Goal: Task Accomplishment & Management: Use online tool/utility

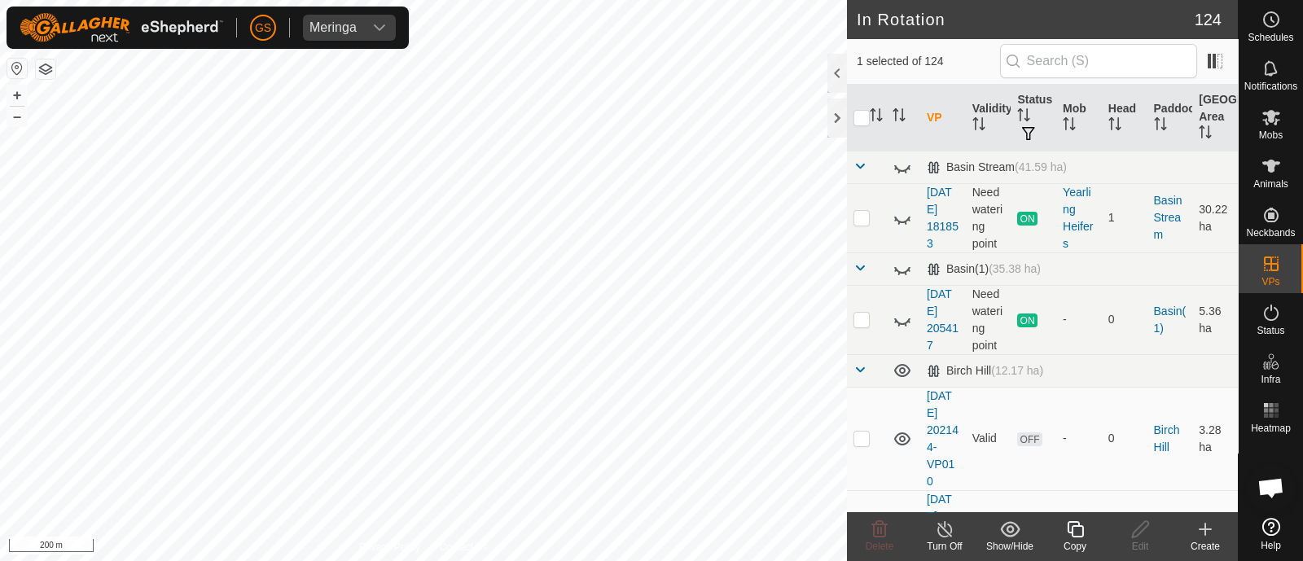
click at [1069, 523] on icon at bounding box center [1075, 529] width 20 height 20
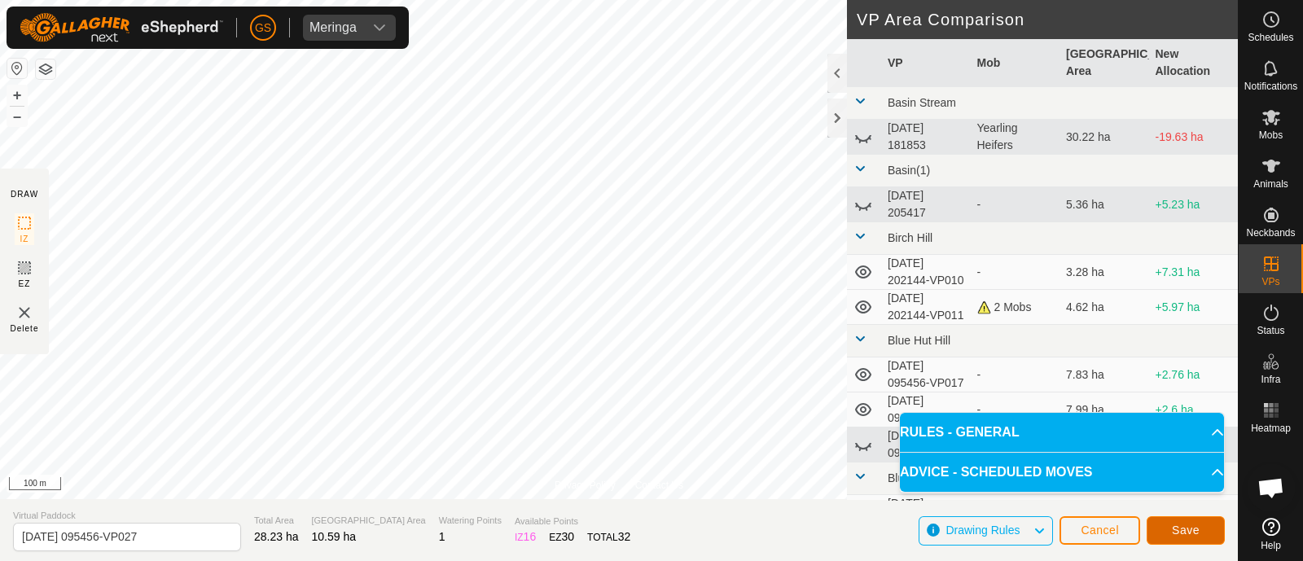
click at [1182, 537] on button "Save" at bounding box center [1185, 530] width 78 height 28
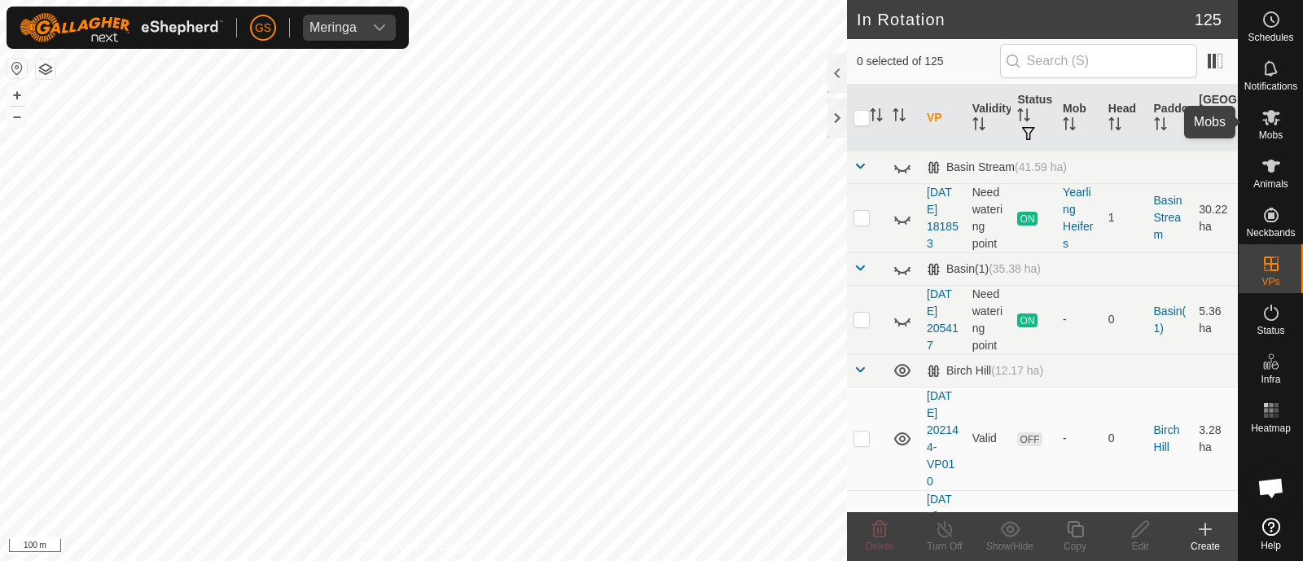
click at [1266, 117] on icon at bounding box center [1271, 117] width 20 height 20
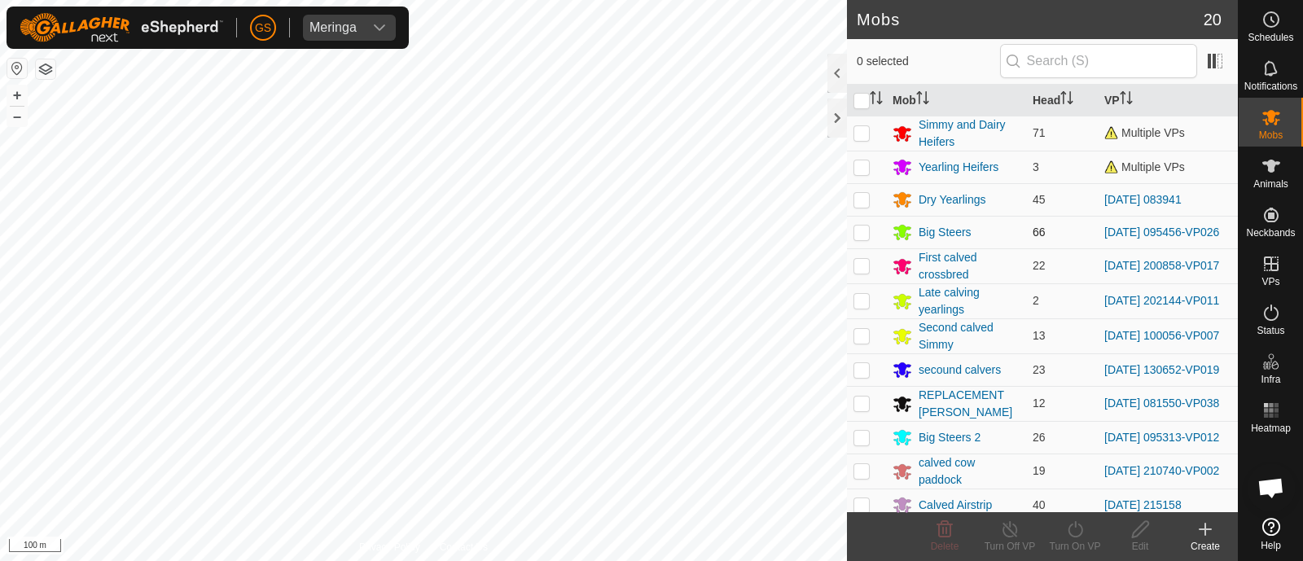
click at [863, 232] on p-checkbox at bounding box center [861, 232] width 16 height 13
checkbox input "true"
click at [1073, 532] on icon at bounding box center [1075, 529] width 20 height 20
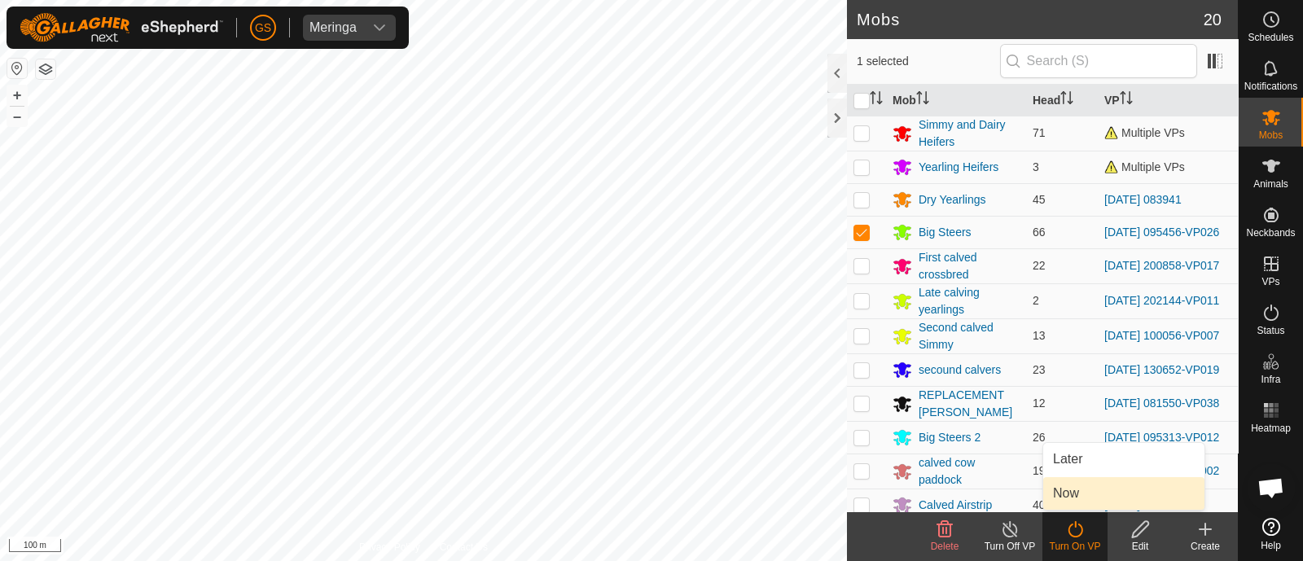
click at [1061, 486] on link "Now" at bounding box center [1123, 493] width 161 height 33
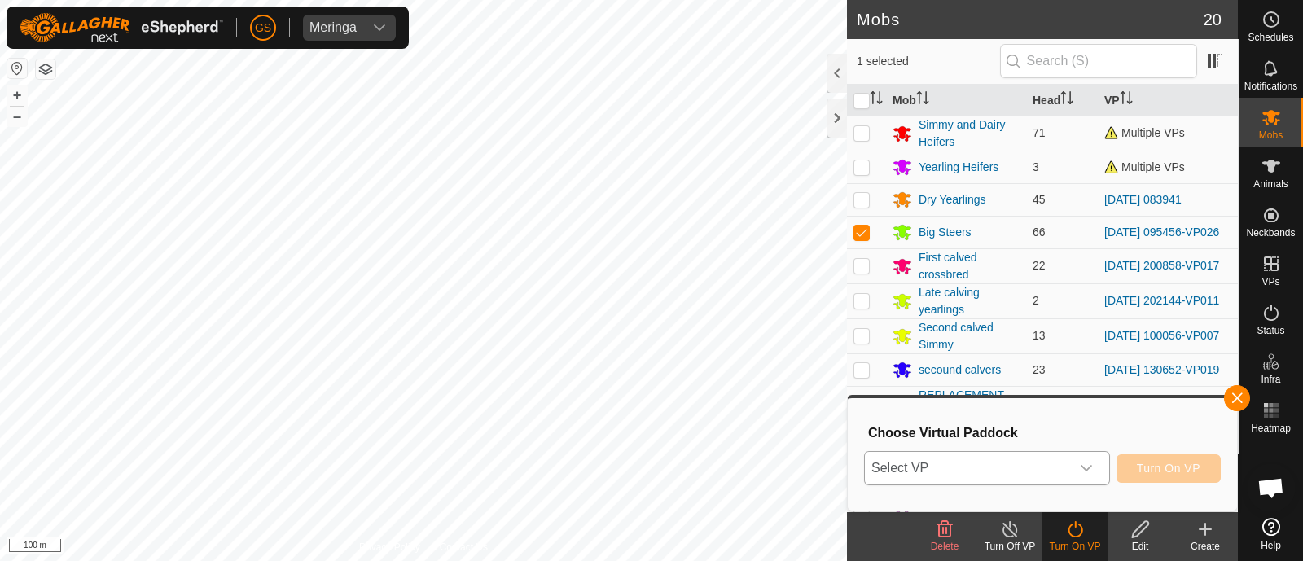
click at [1061, 472] on span "Select VP" at bounding box center [967, 468] width 205 height 33
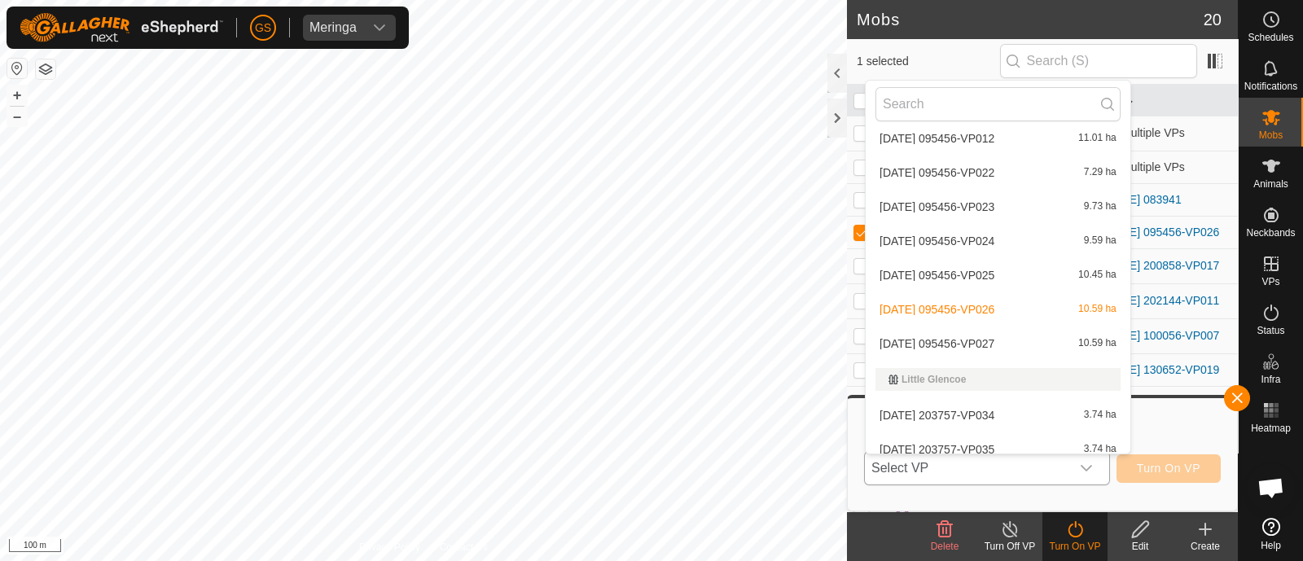
scroll to position [2849, 0]
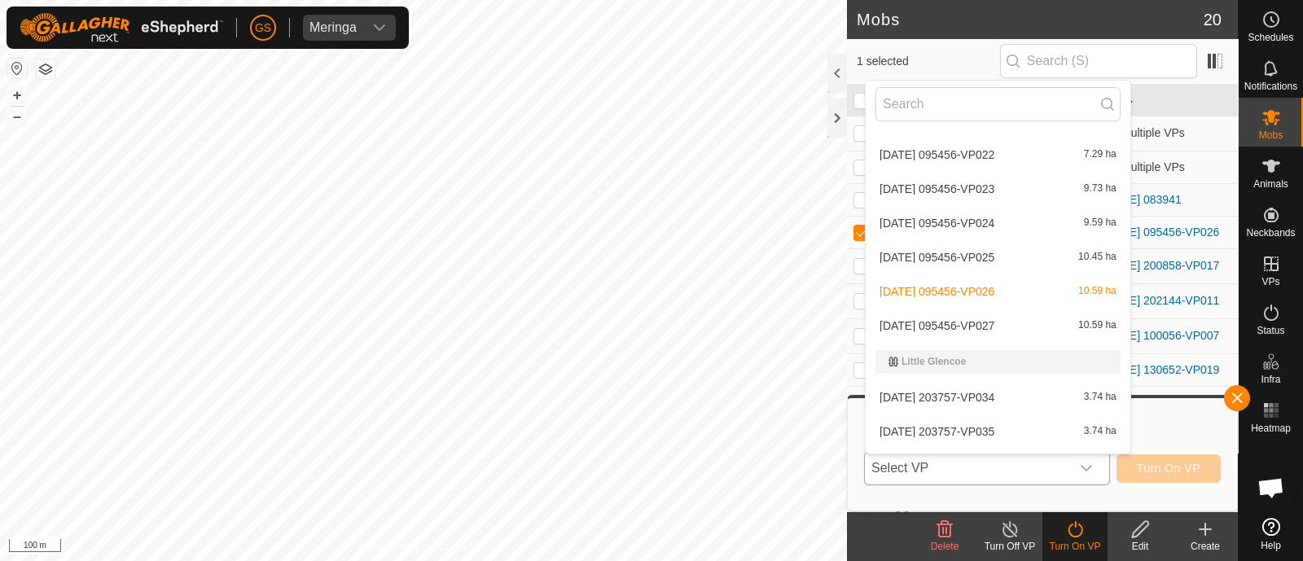
click at [988, 317] on li "[DATE] 095456-VP027 10.59 ha" at bounding box center [997, 325] width 265 height 33
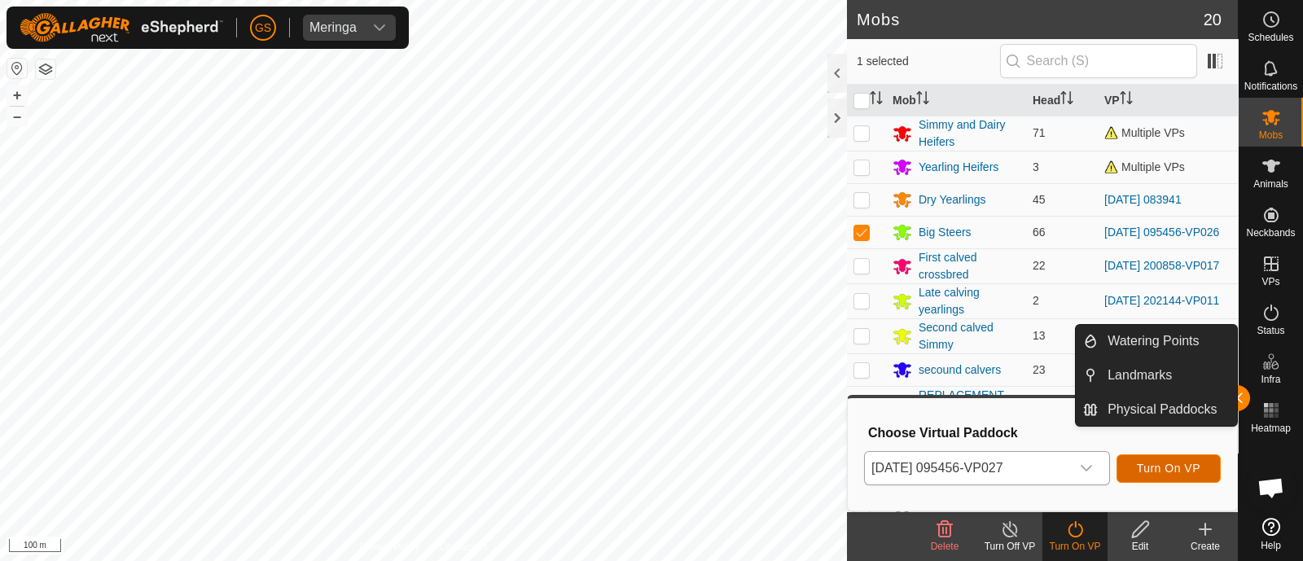
click at [1175, 467] on span "Turn On VP" at bounding box center [1169, 468] width 64 height 13
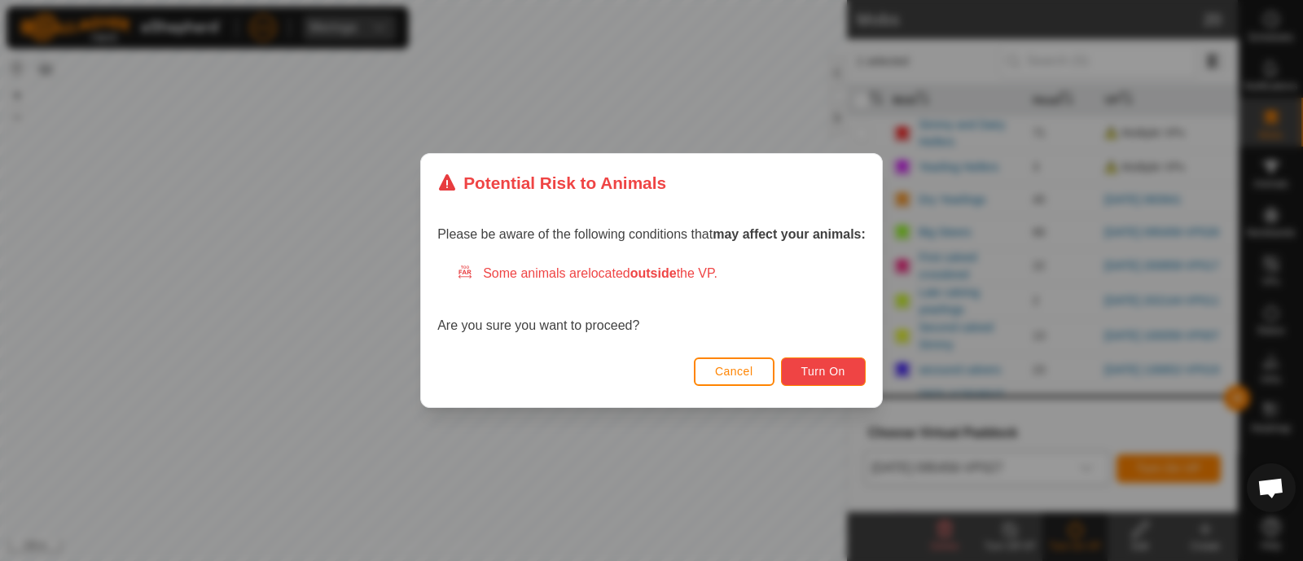
click at [833, 380] on button "Turn On" at bounding box center [823, 371] width 85 height 28
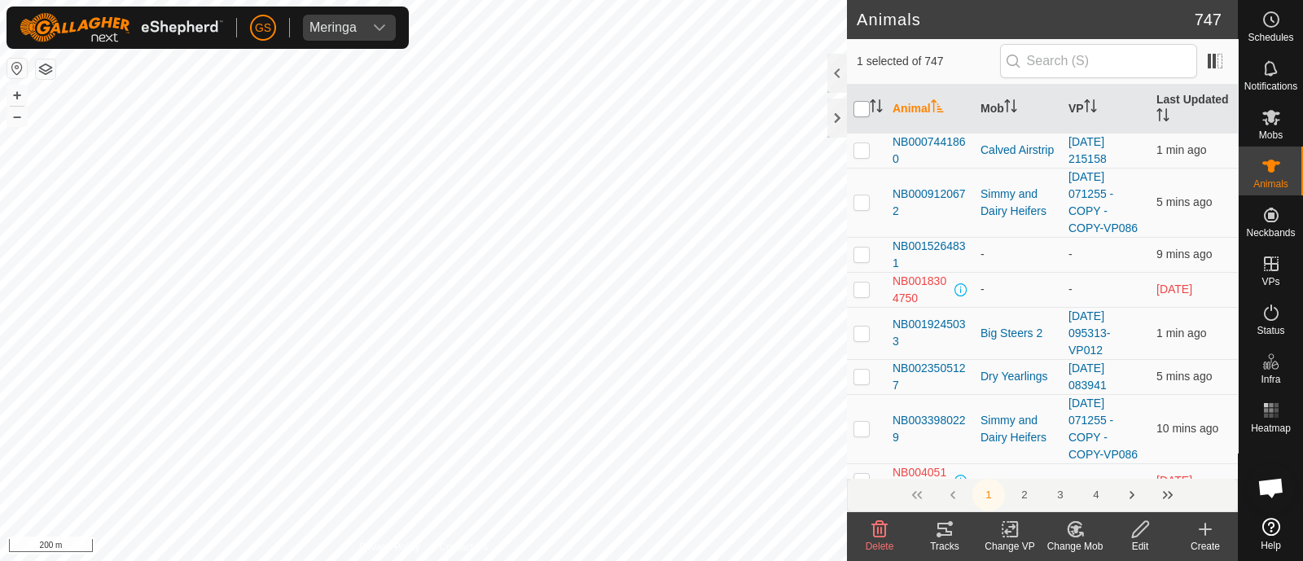
click at [861, 109] on input "checkbox" at bounding box center [861, 109] width 16 height 16
checkbox input "true"
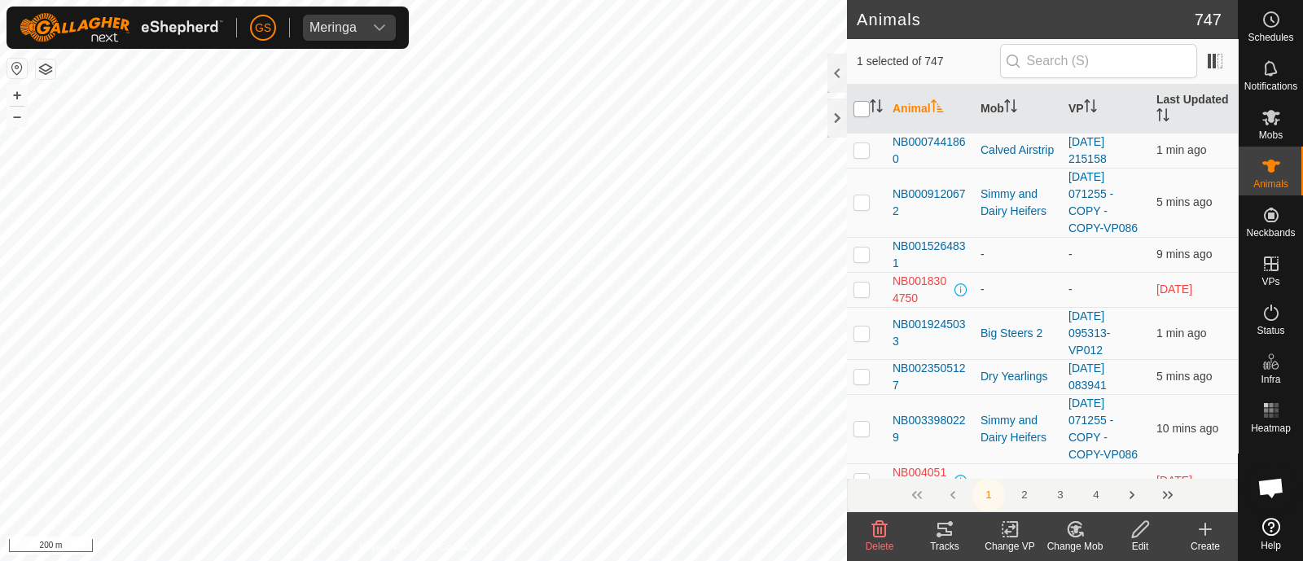
checkbox input "true"
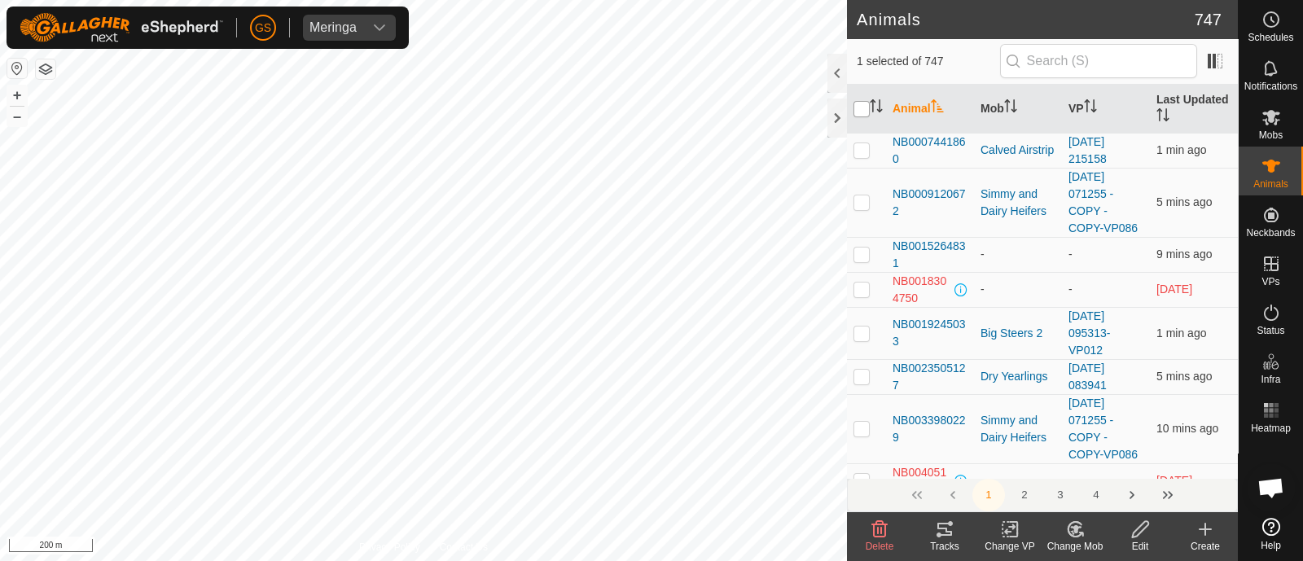
checkbox input "true"
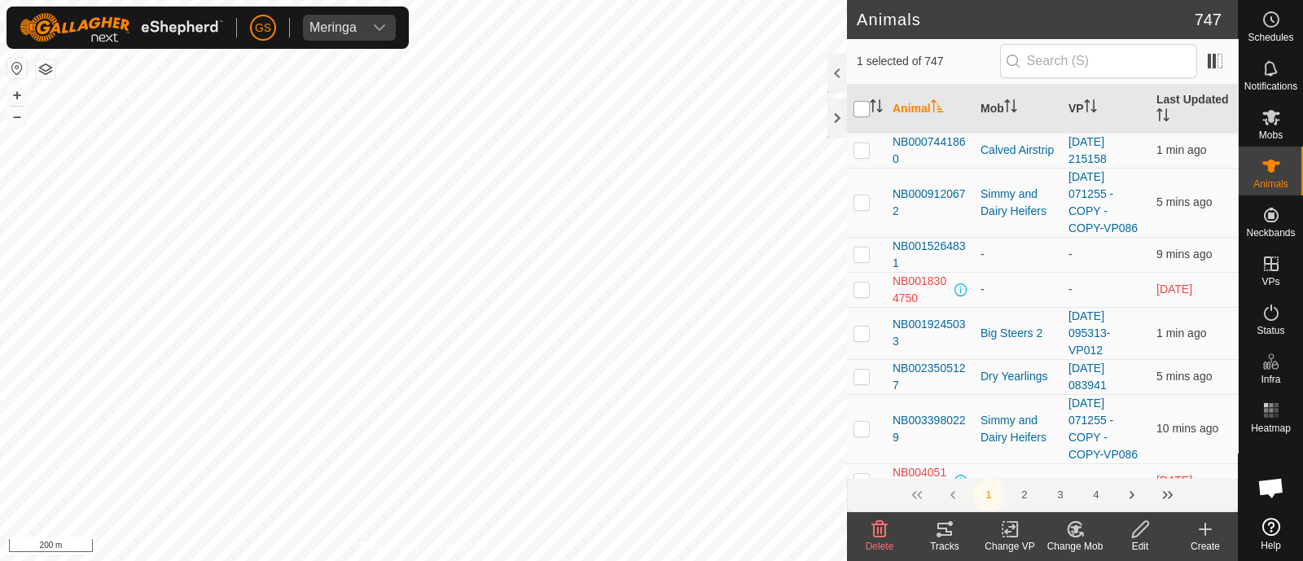
checkbox input "true"
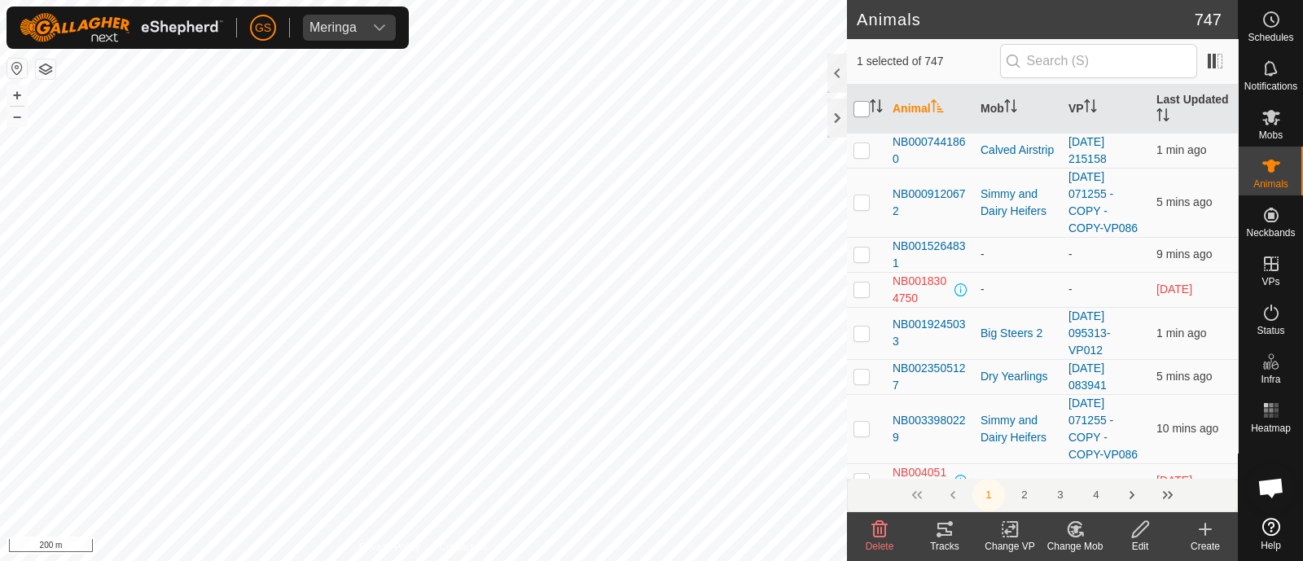
checkbox input "true"
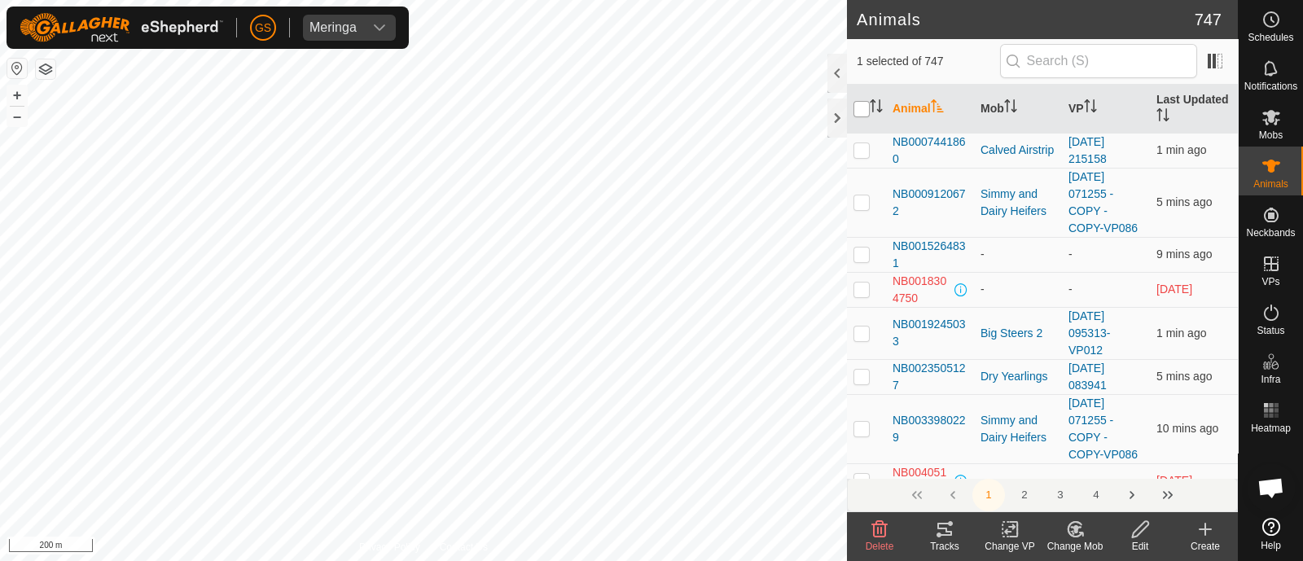
checkbox input "true"
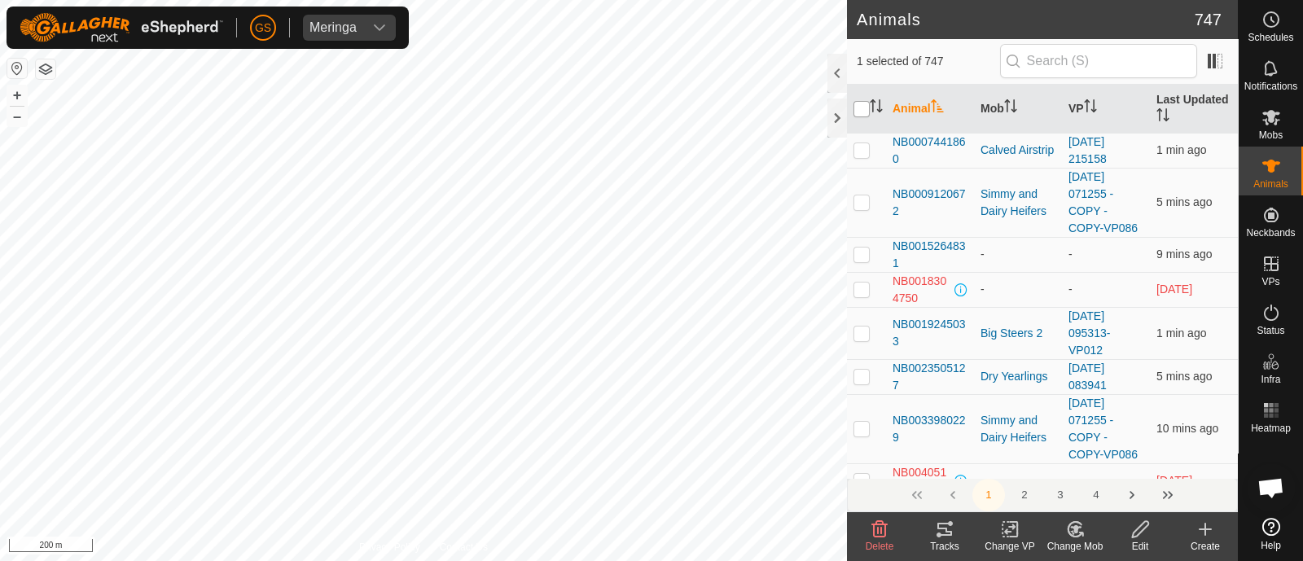
checkbox input "true"
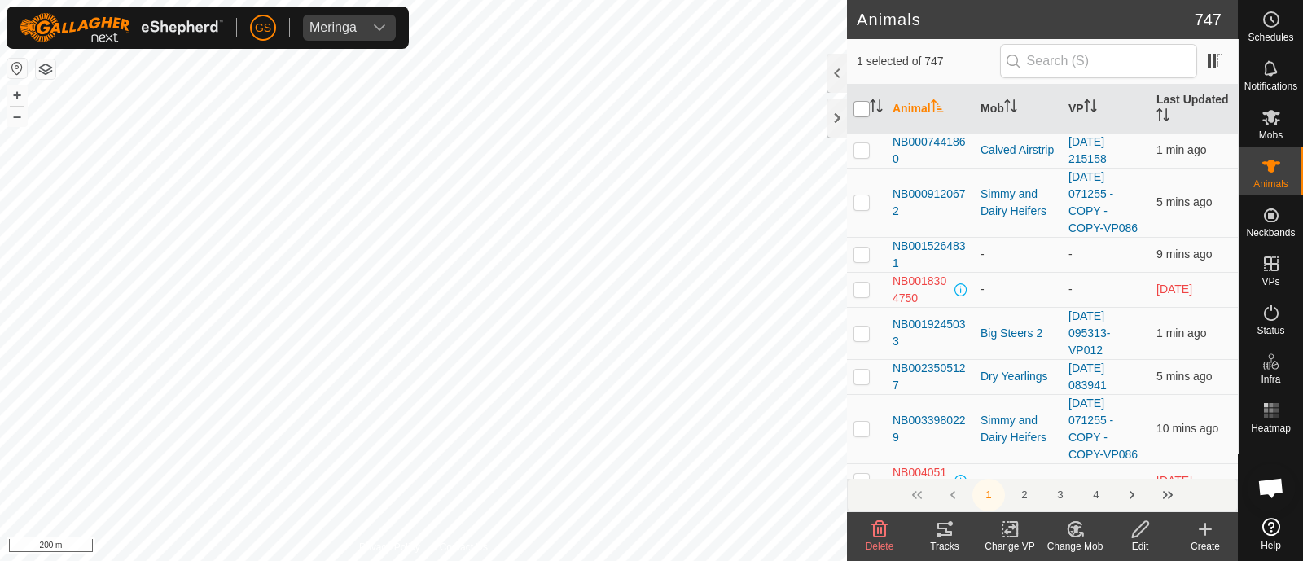
checkbox input "true"
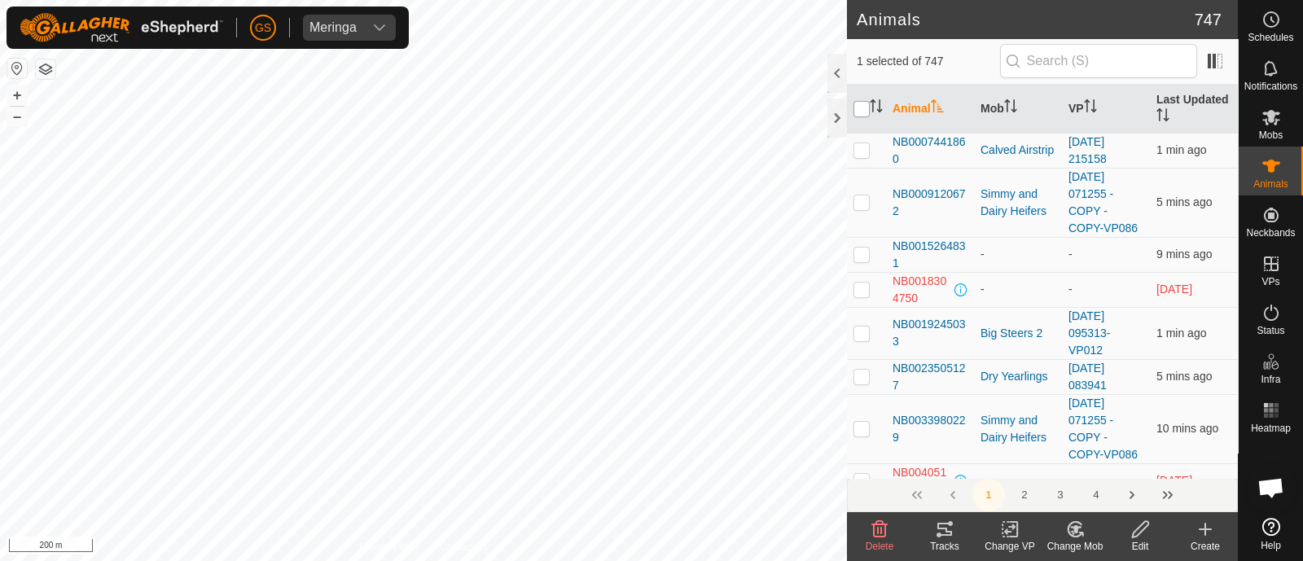
checkbox input "true"
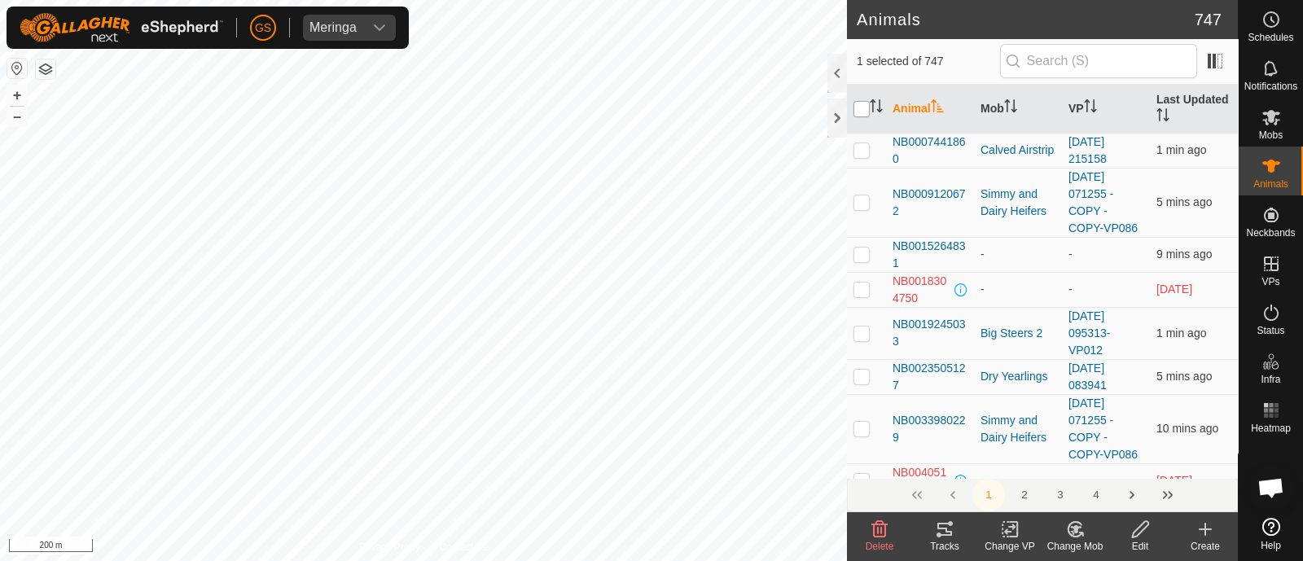
checkbox input "true"
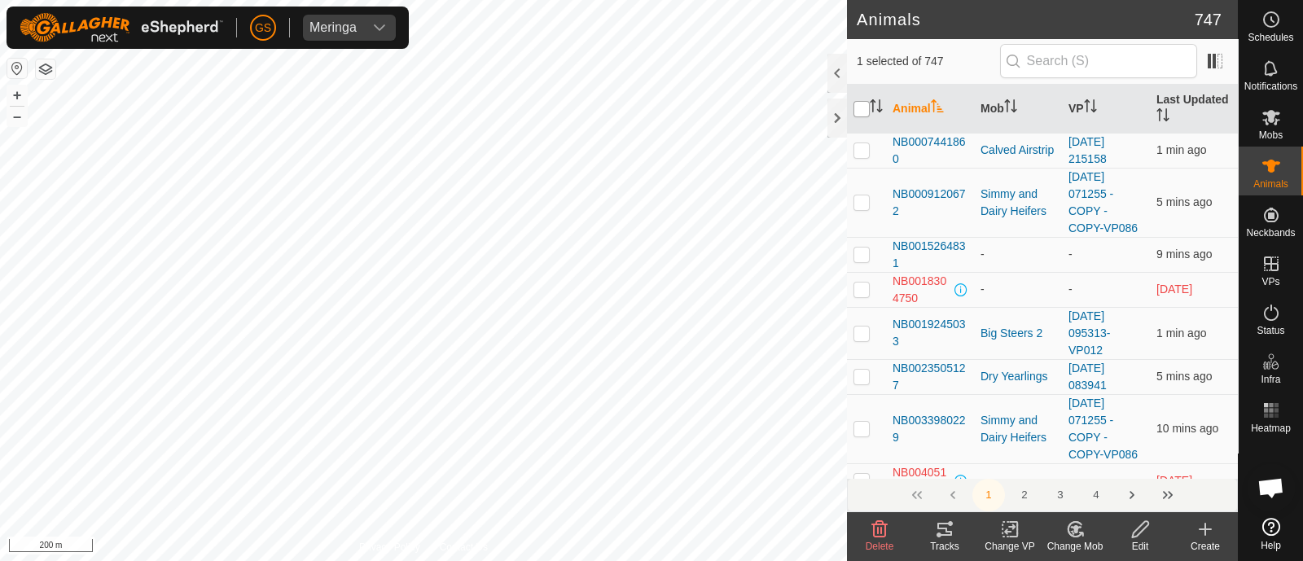
checkbox input "true"
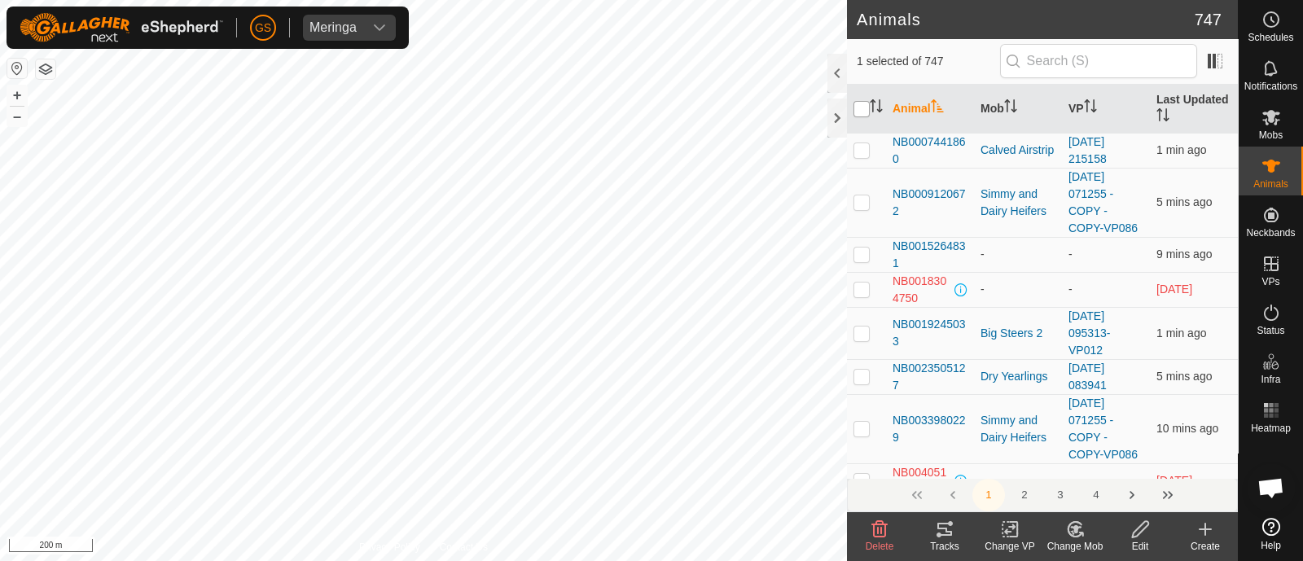
checkbox input "true"
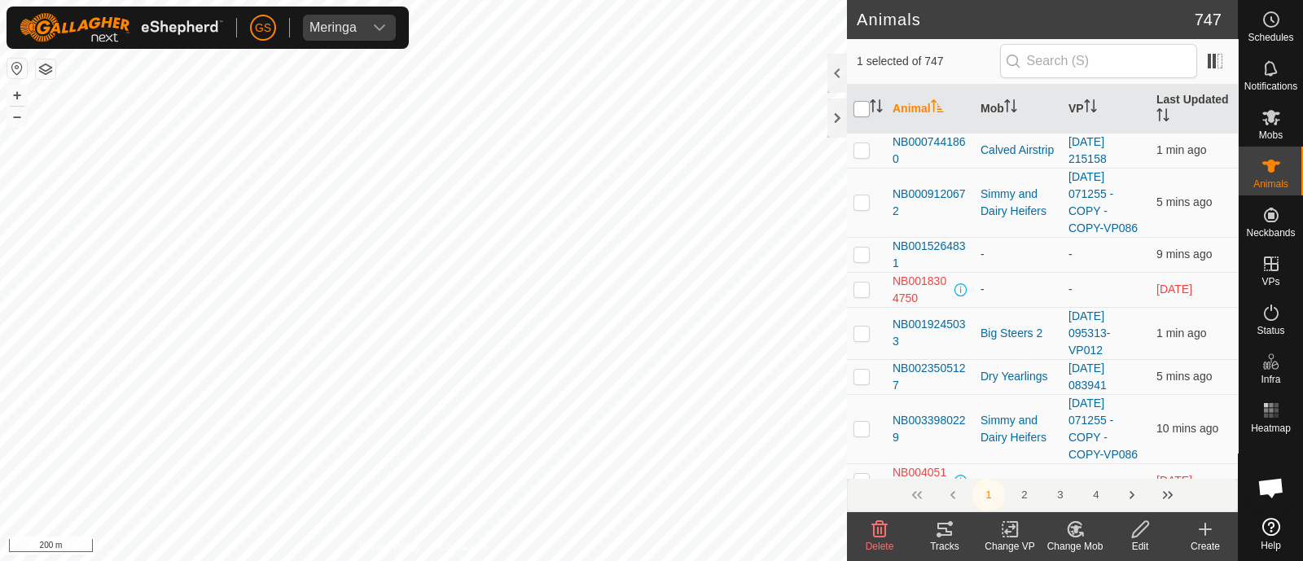
checkbox input "true"
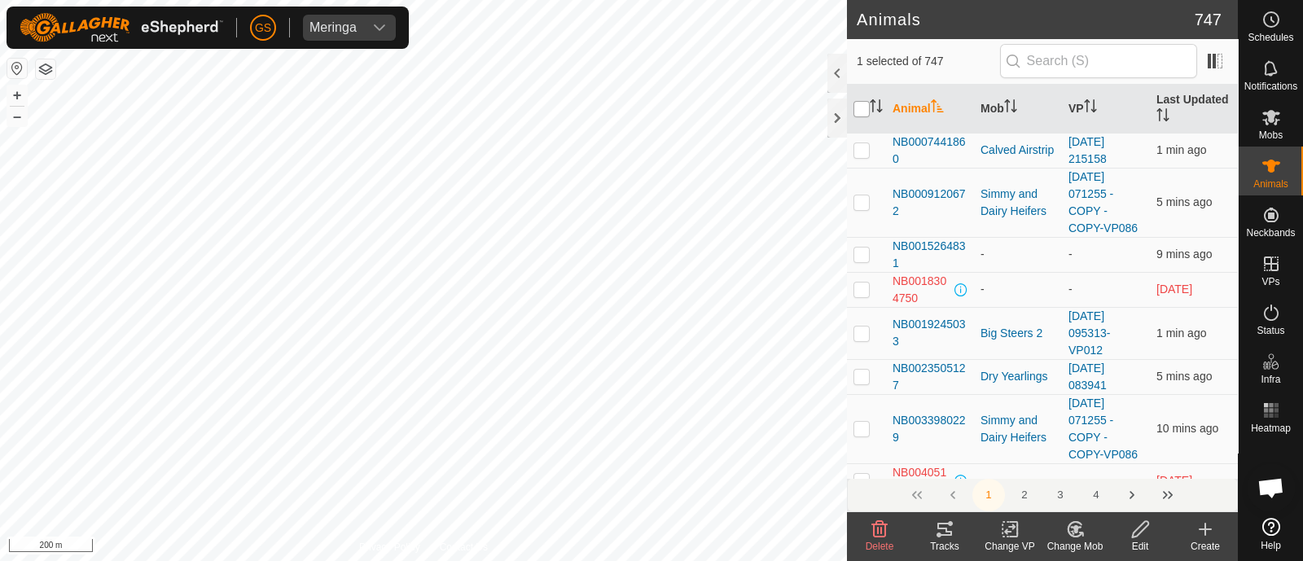
checkbox input "true"
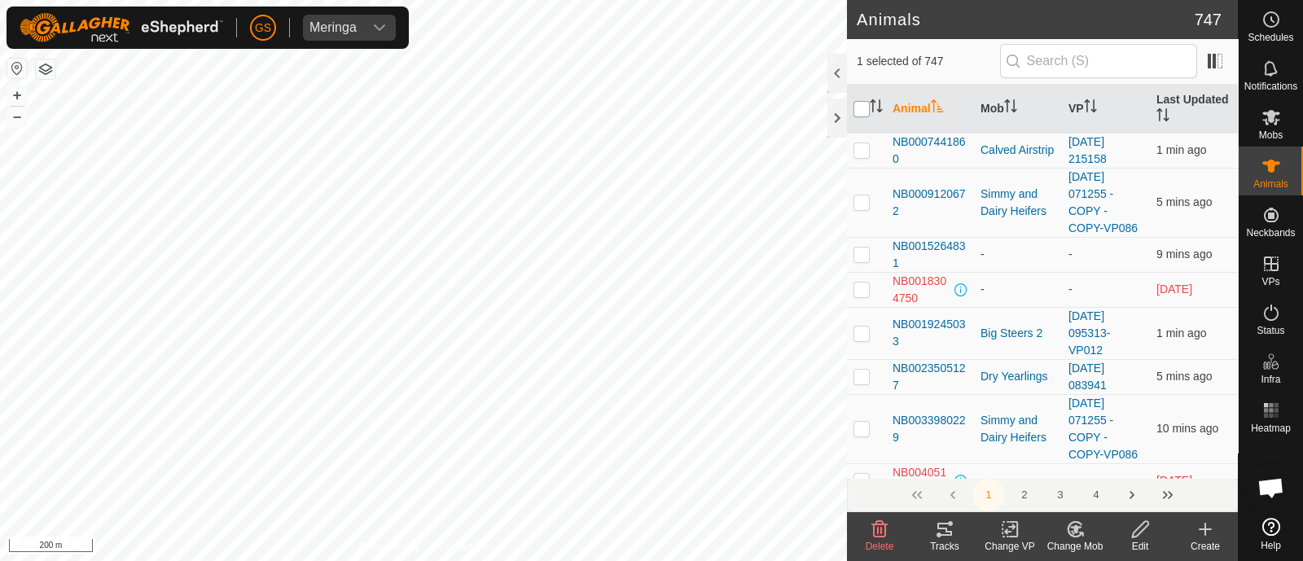
checkbox input "true"
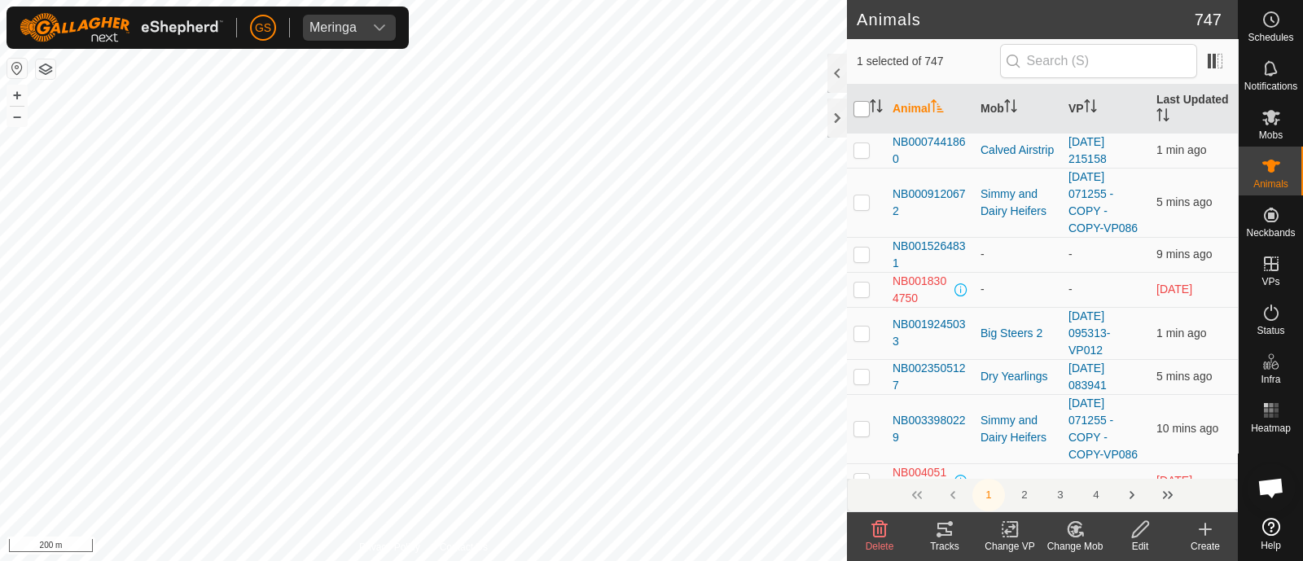
checkbox input "true"
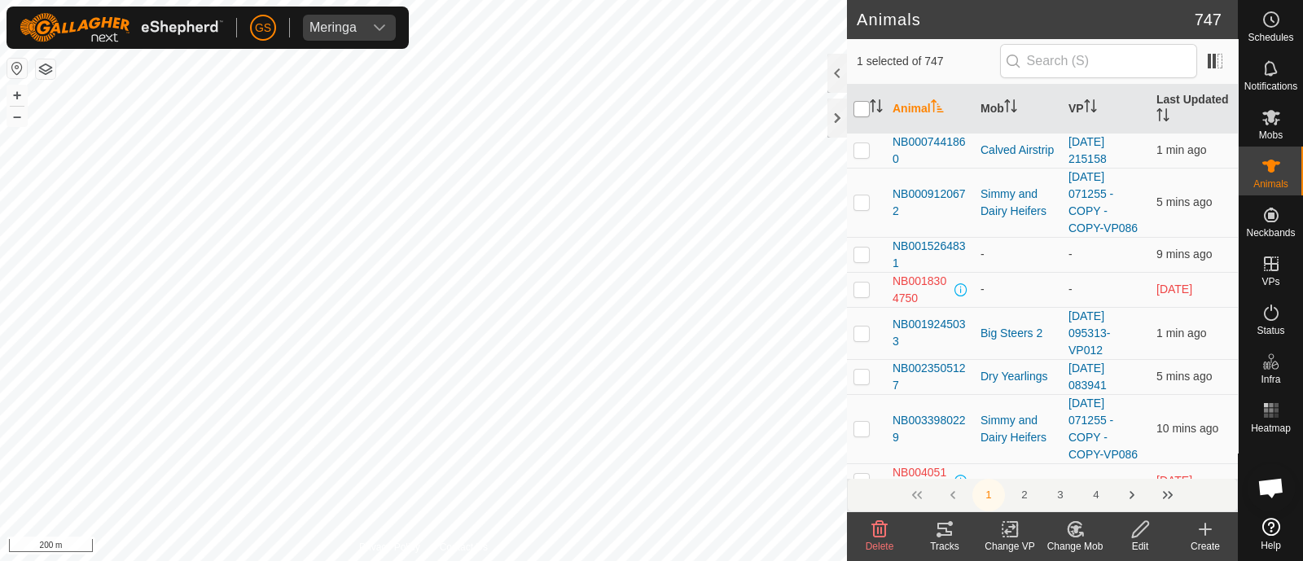
checkbox input "true"
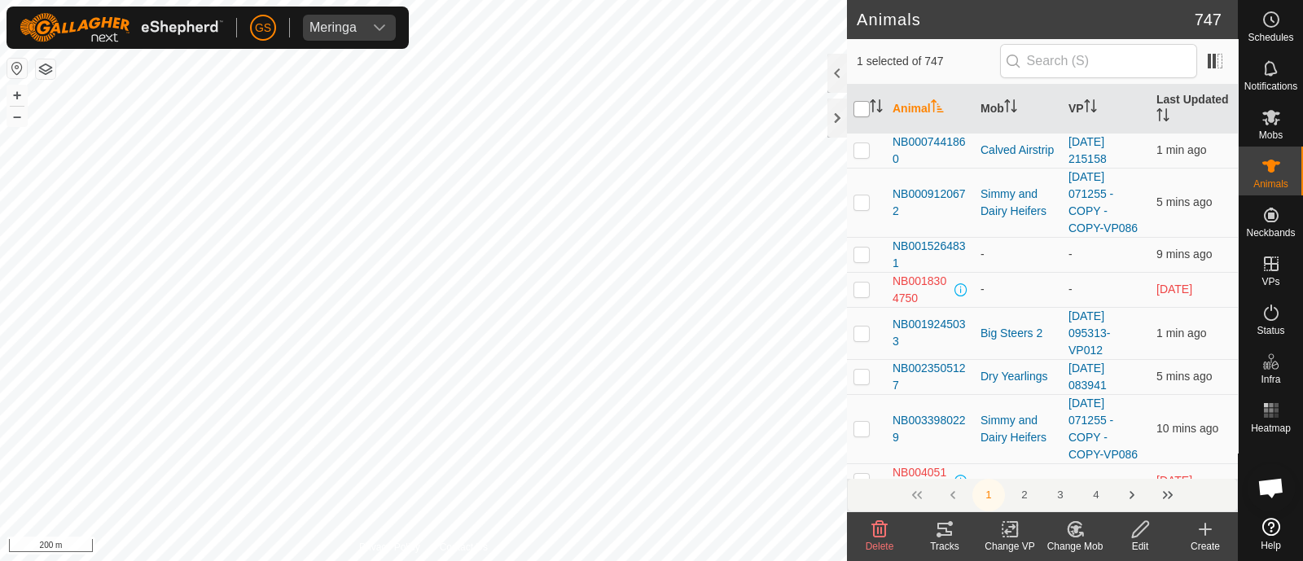
checkbox input "true"
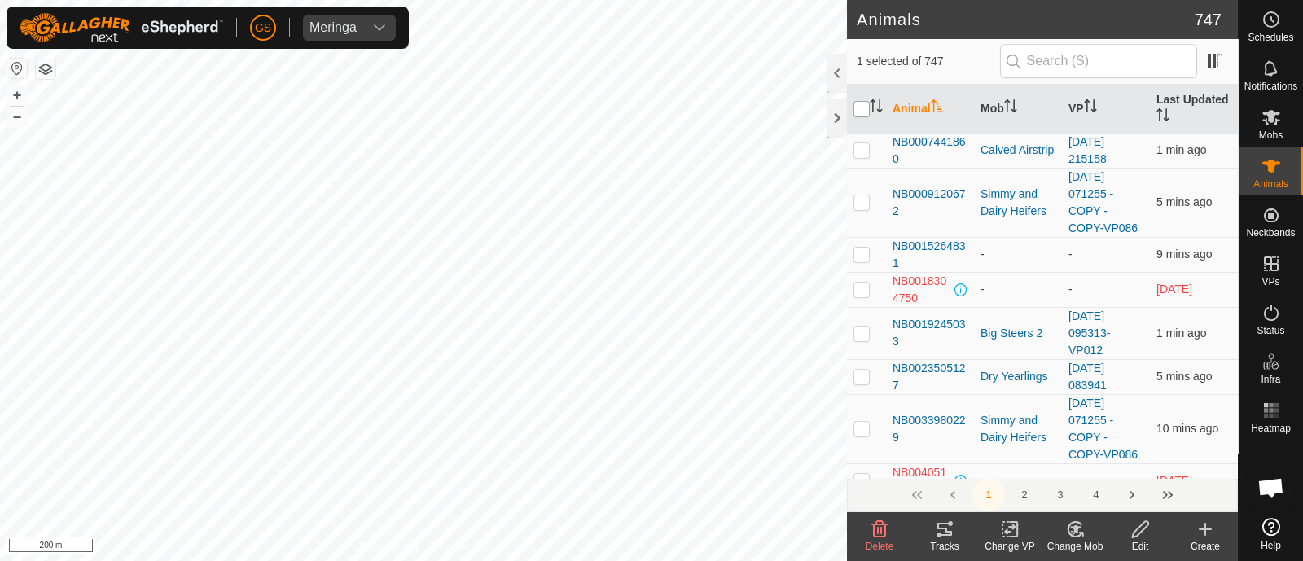
checkbox input "true"
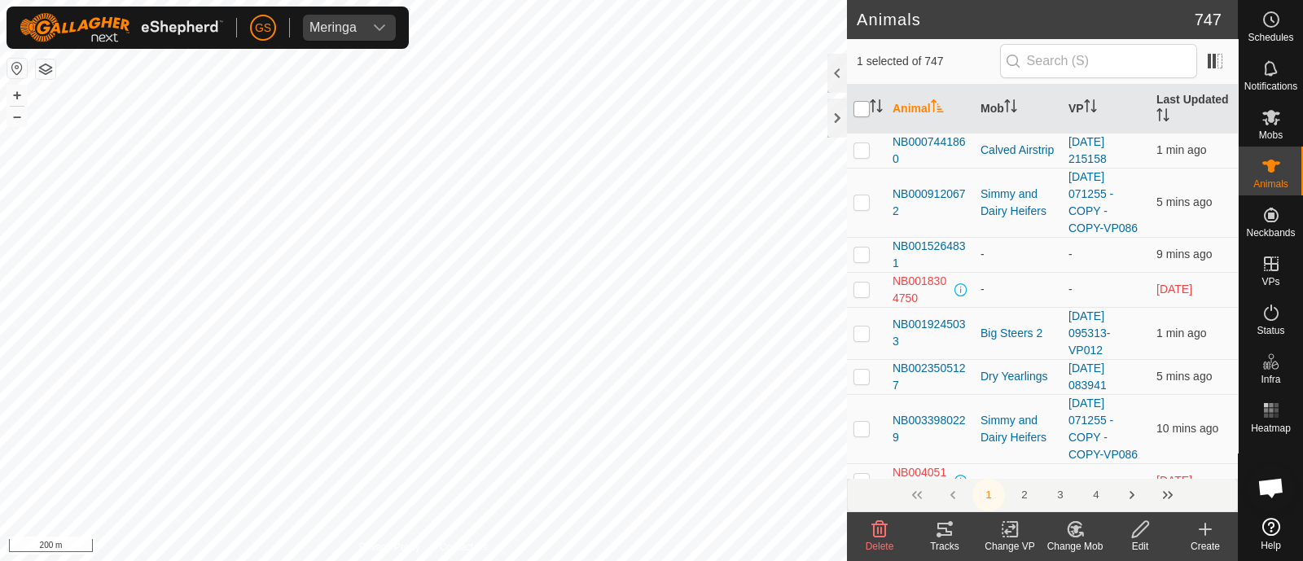
checkbox input "true"
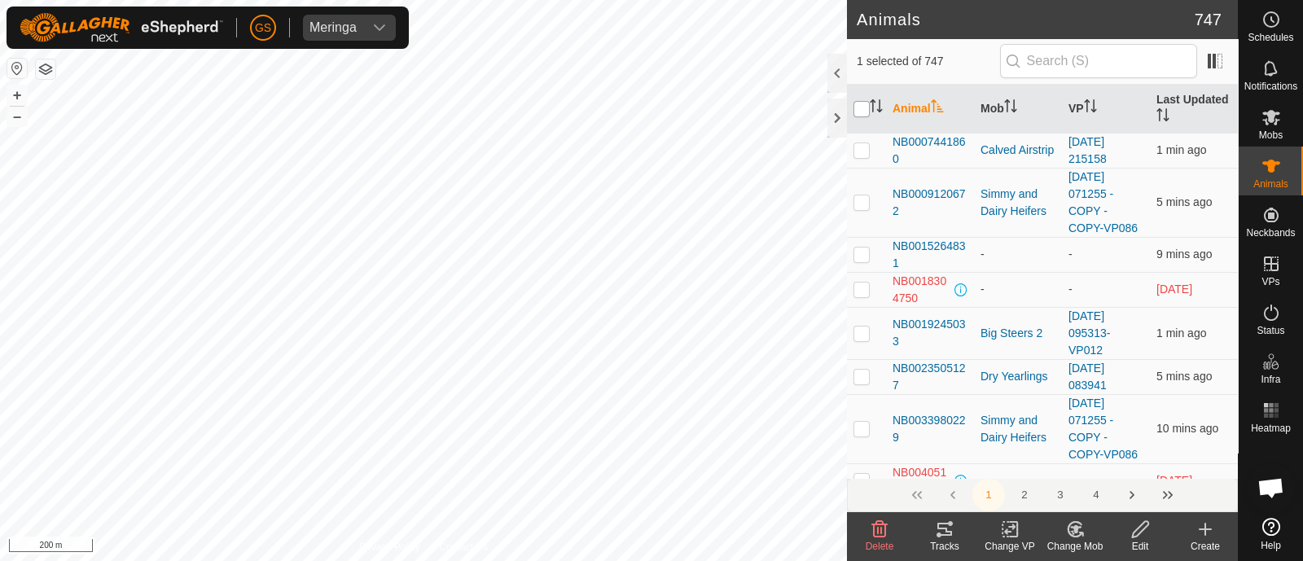
checkbox input "true"
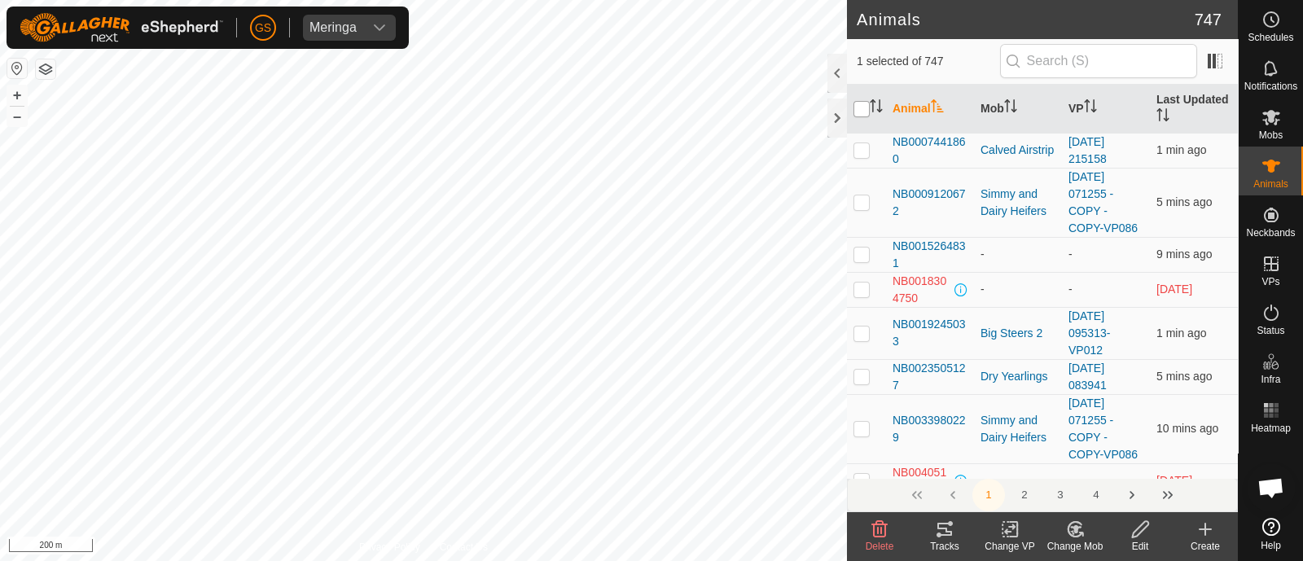
checkbox input "true"
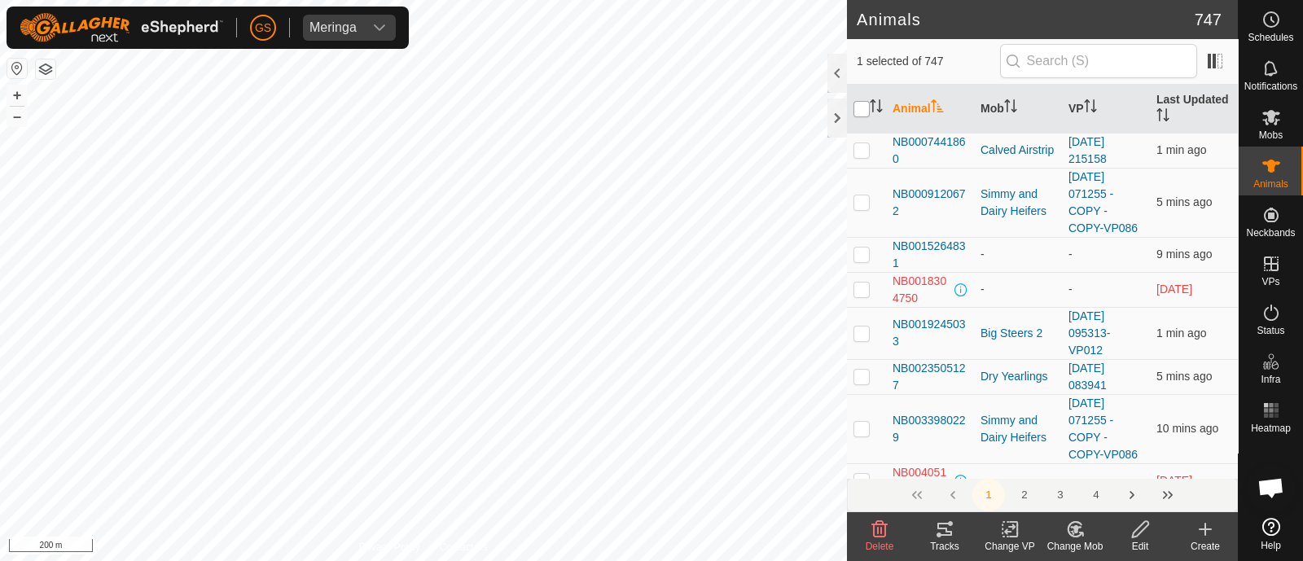
checkbox input "true"
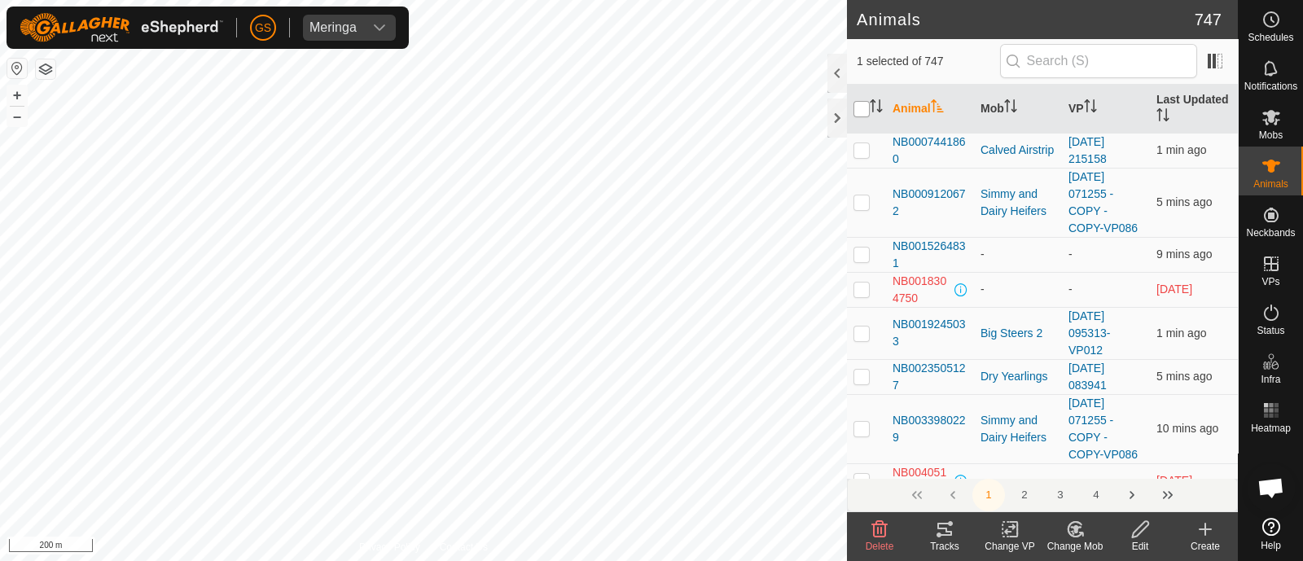
checkbox input "true"
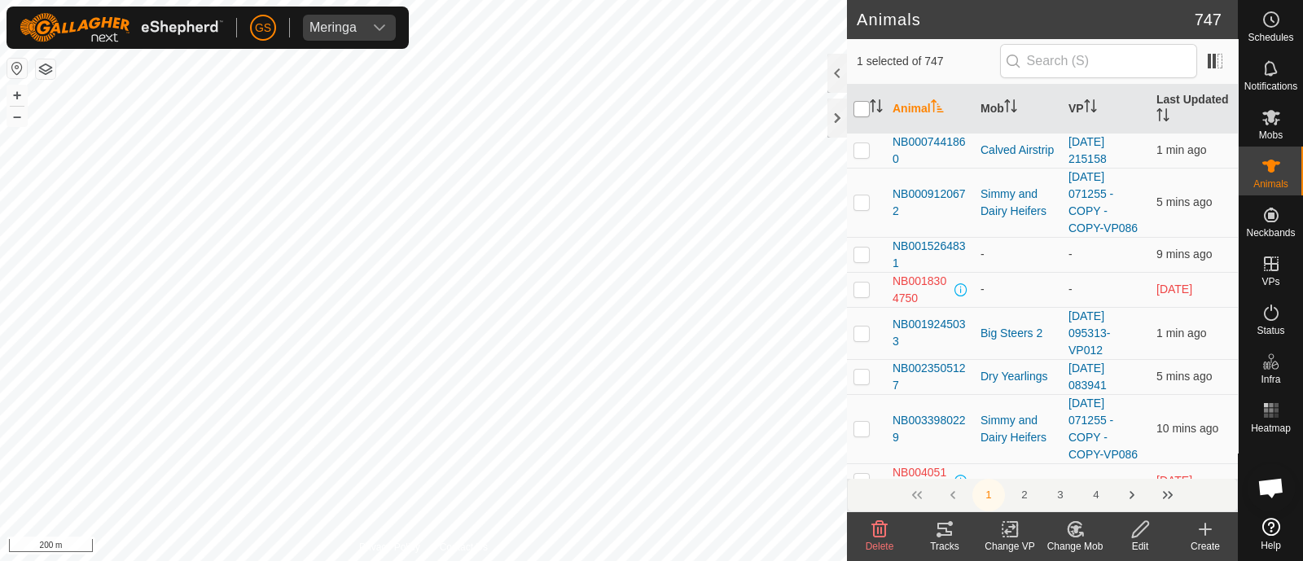
checkbox input "true"
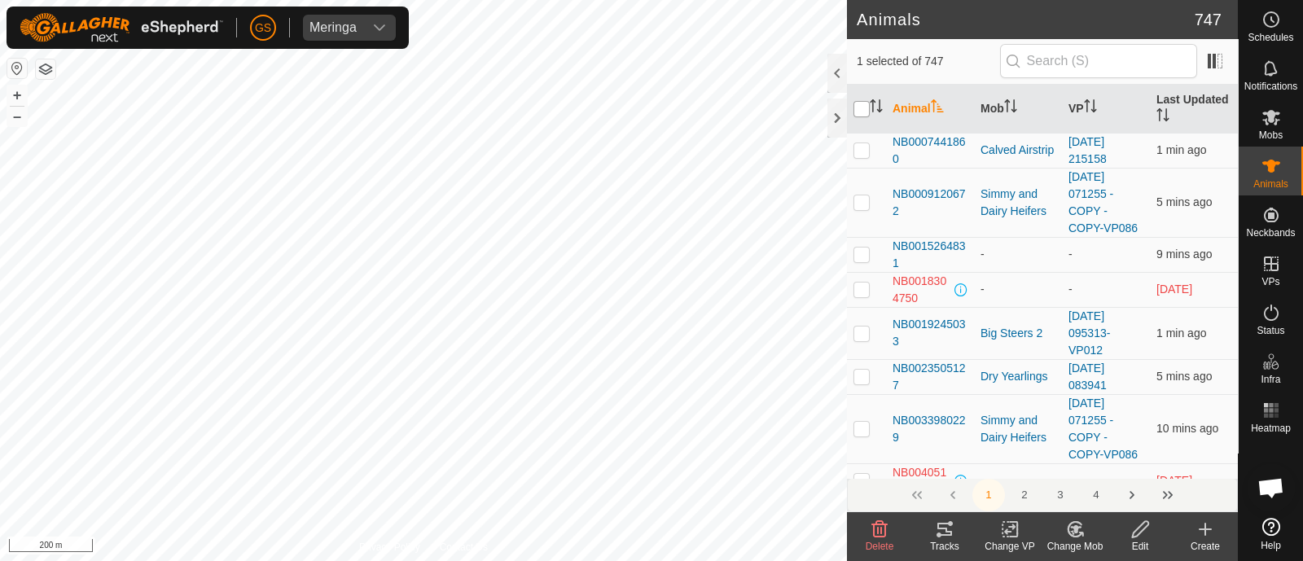
checkbox input "true"
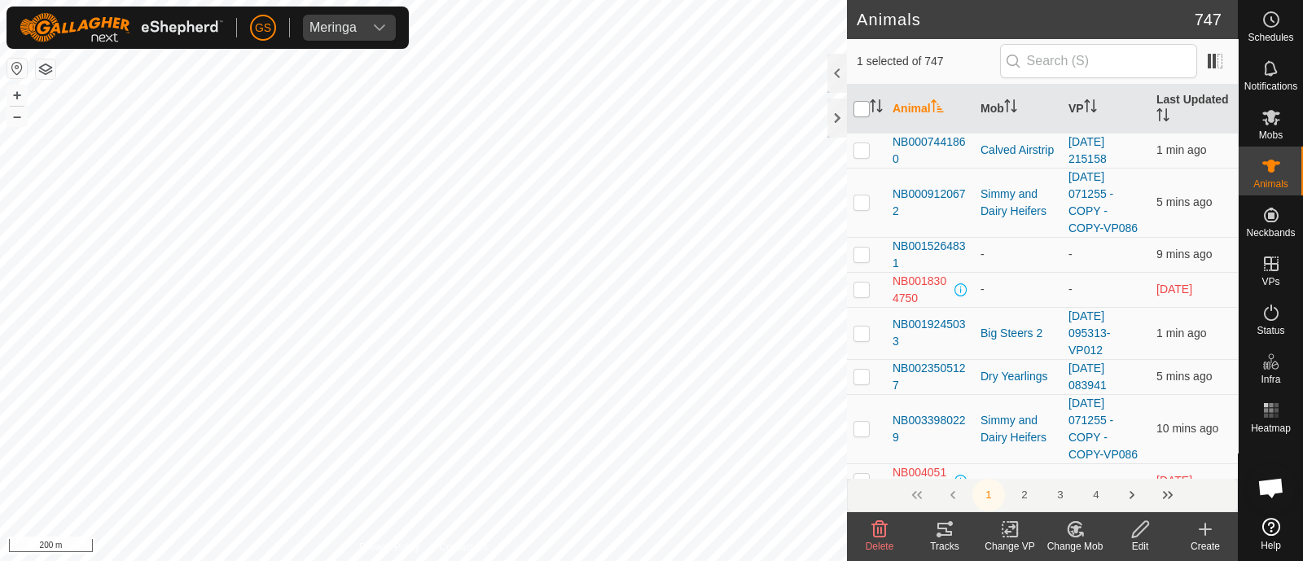
checkbox input "true"
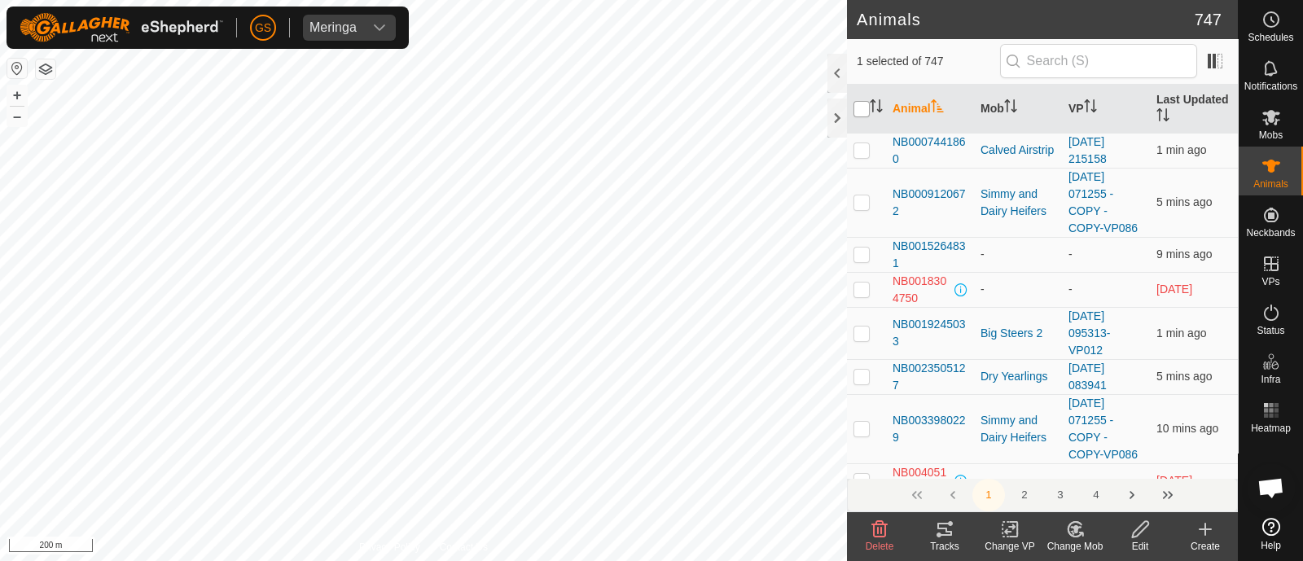
checkbox input "true"
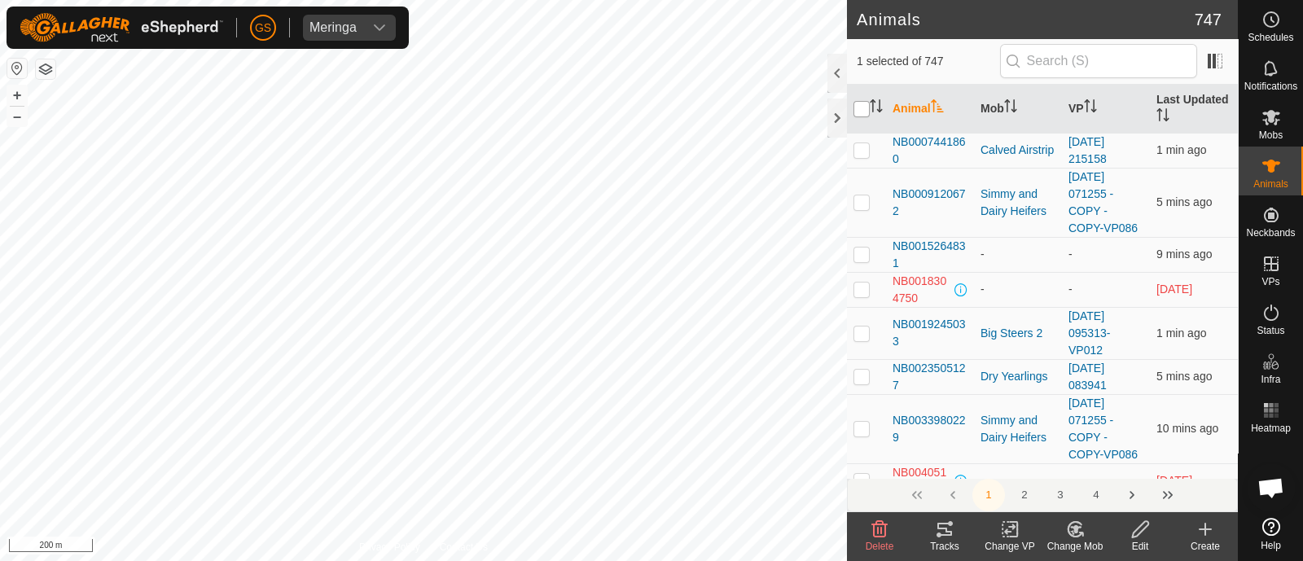
checkbox input "true"
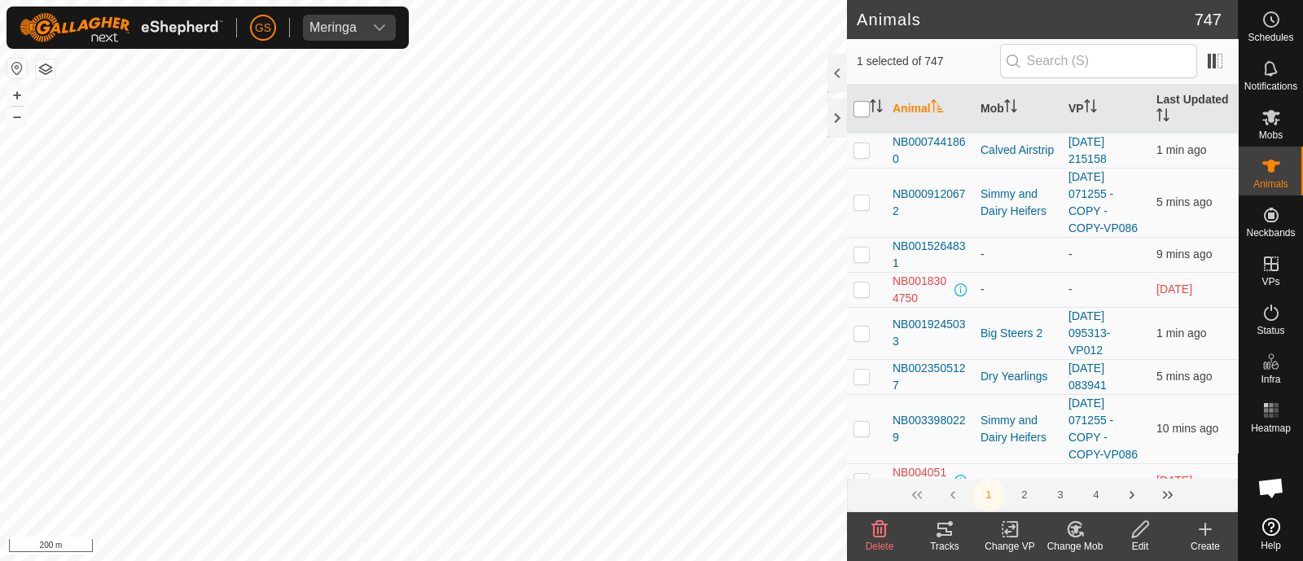
checkbox input "true"
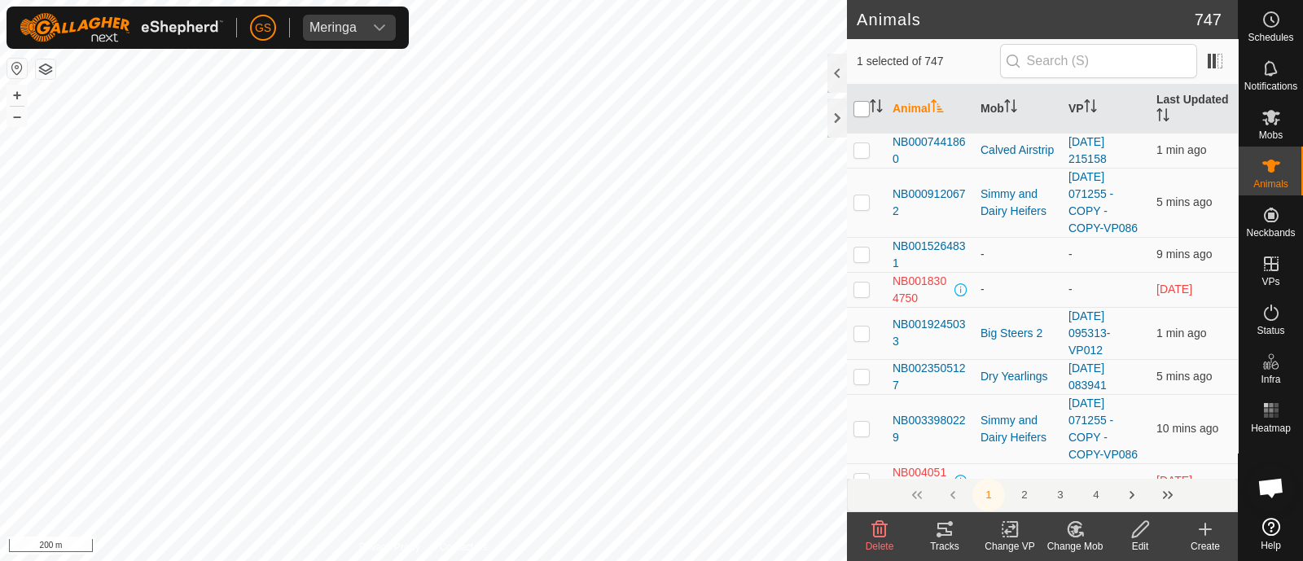
checkbox input "true"
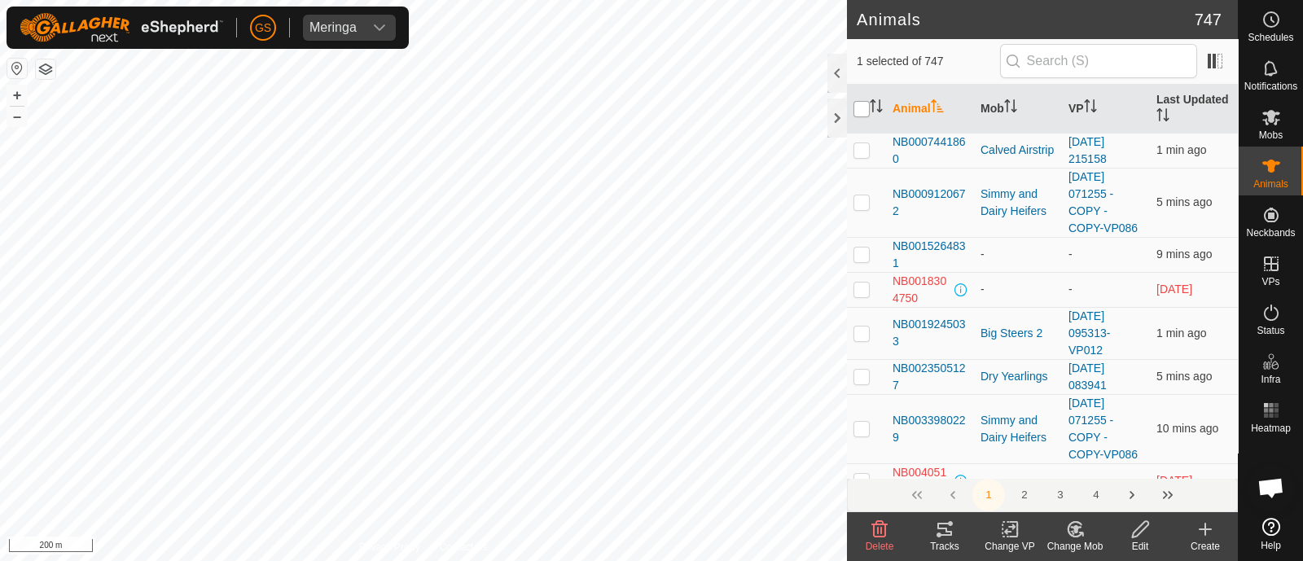
checkbox input "true"
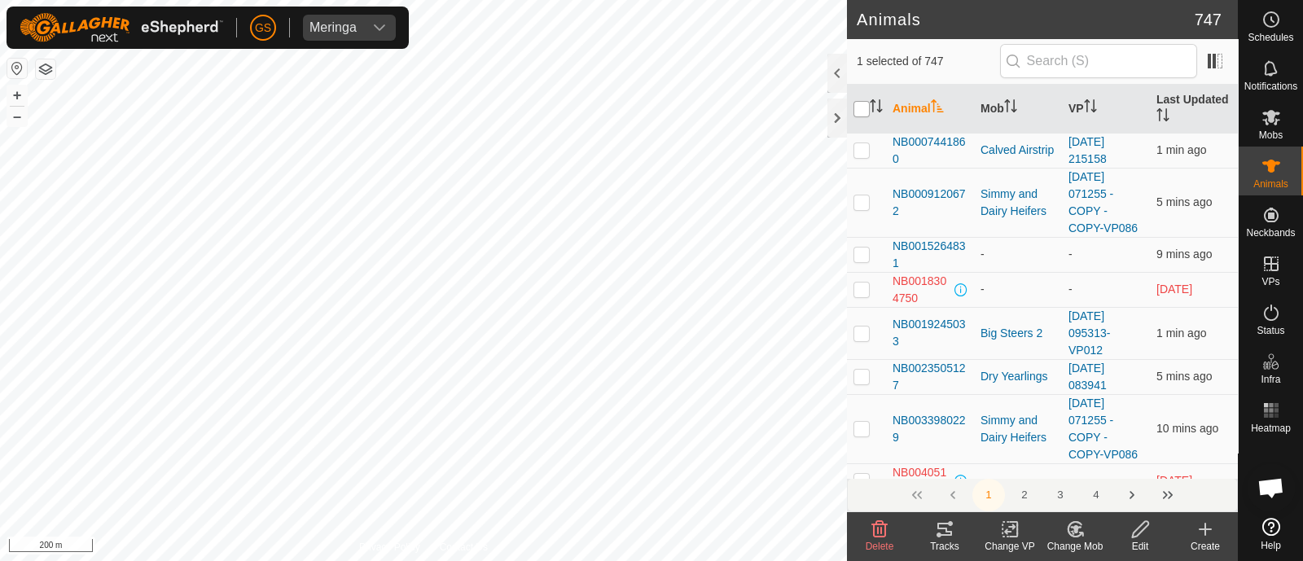
checkbox input "true"
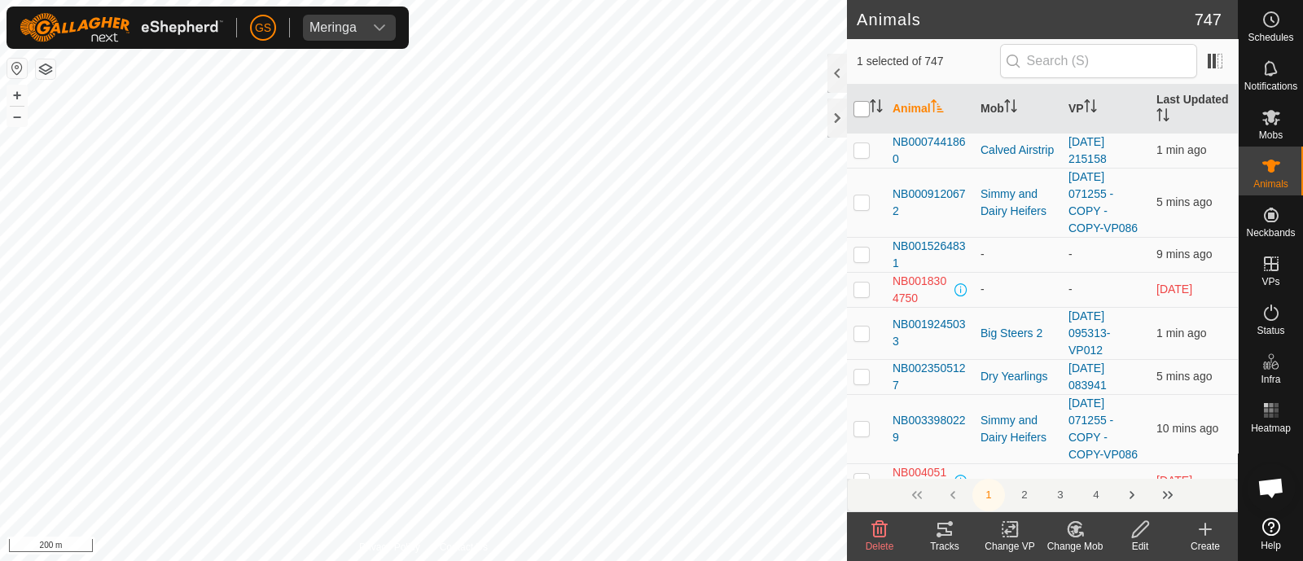
checkbox input "true"
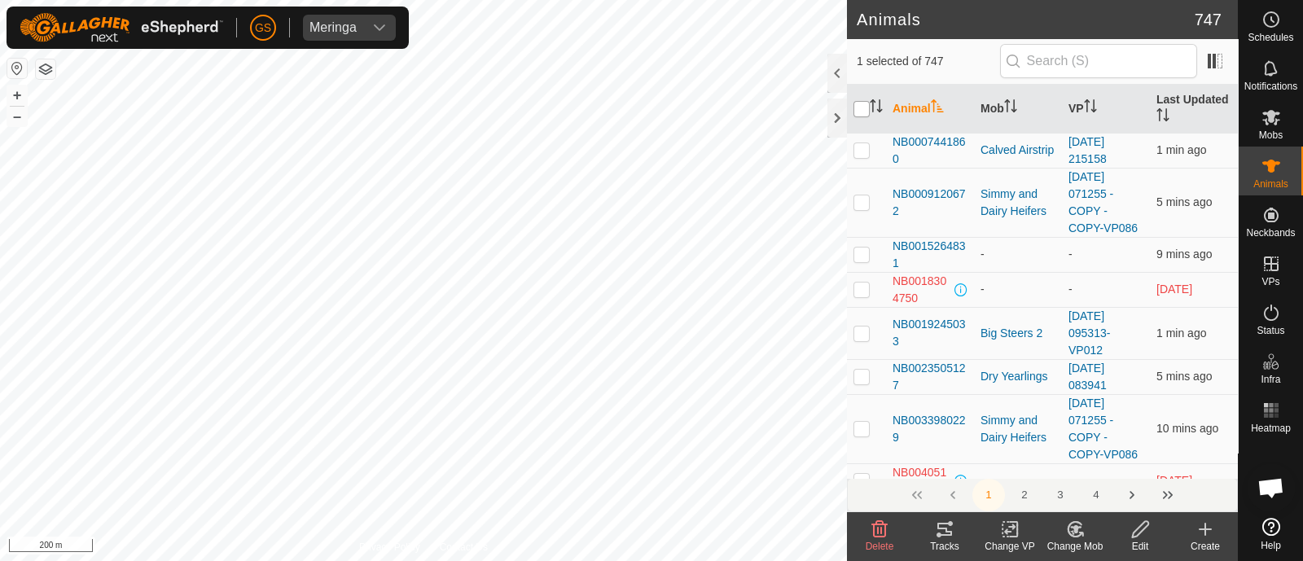
checkbox input "true"
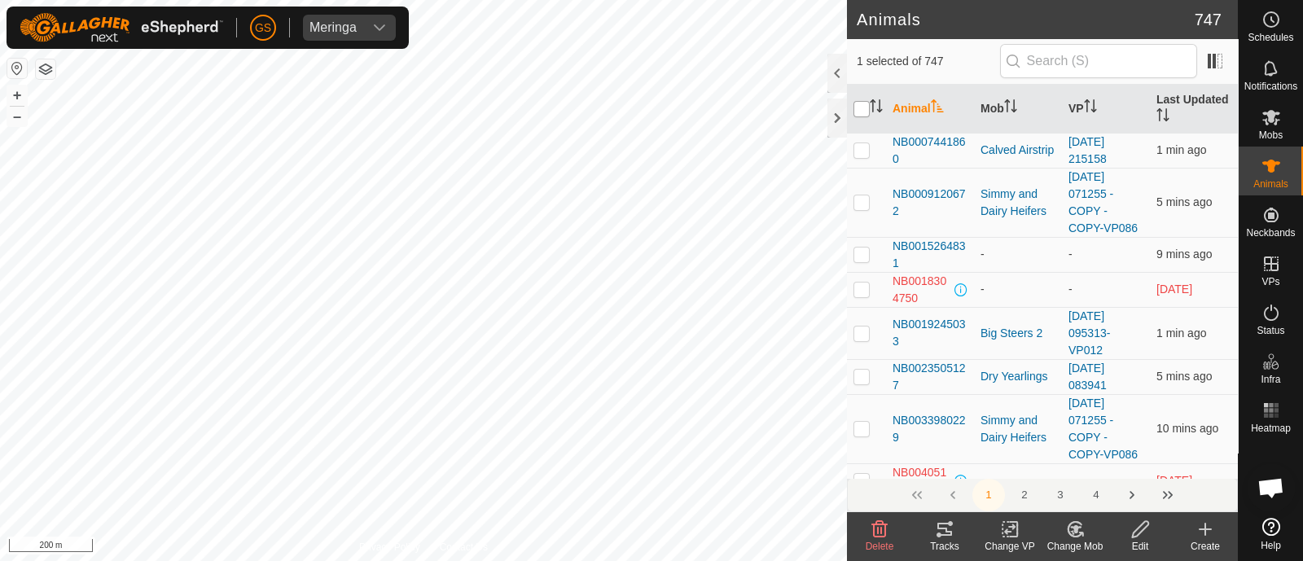
checkbox input "true"
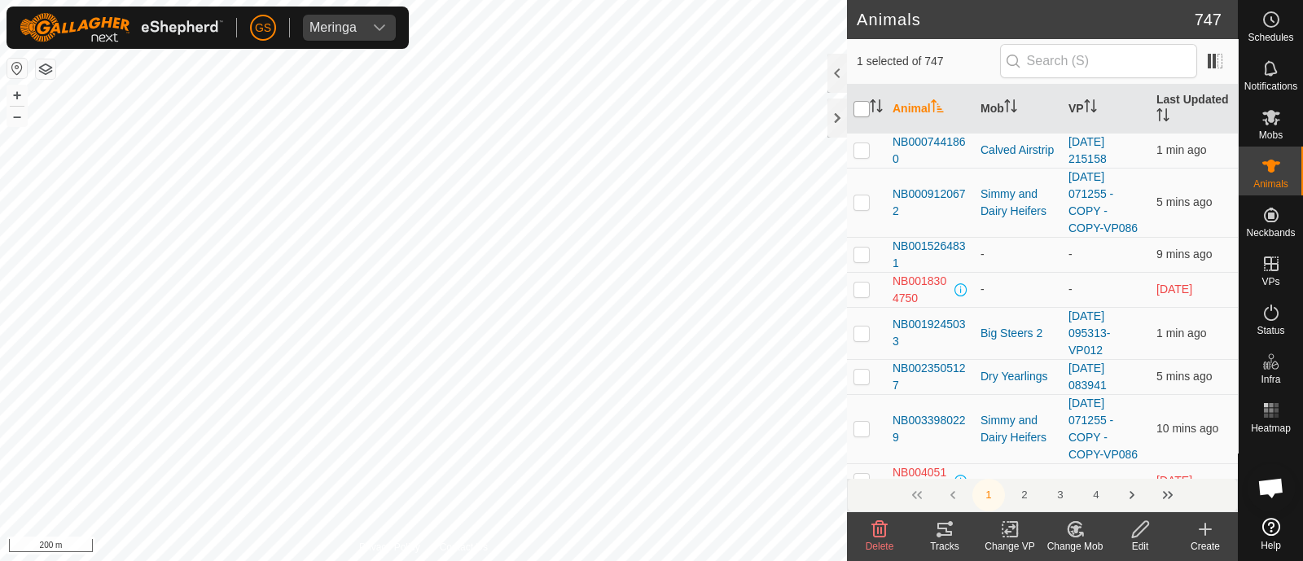
checkbox input "true"
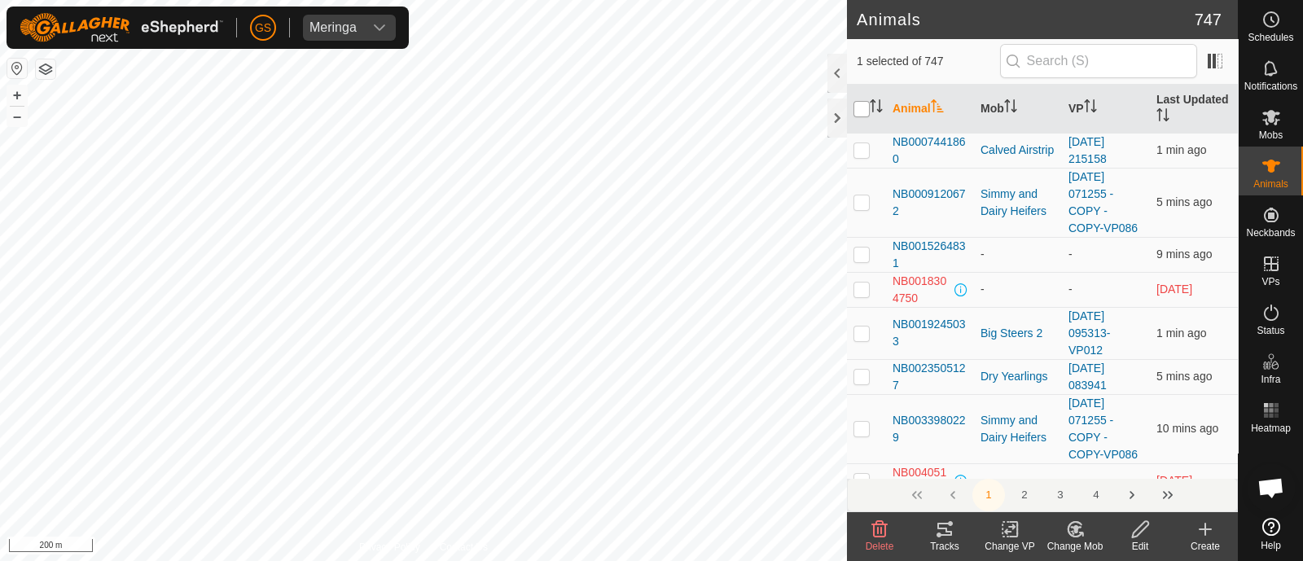
checkbox input "true"
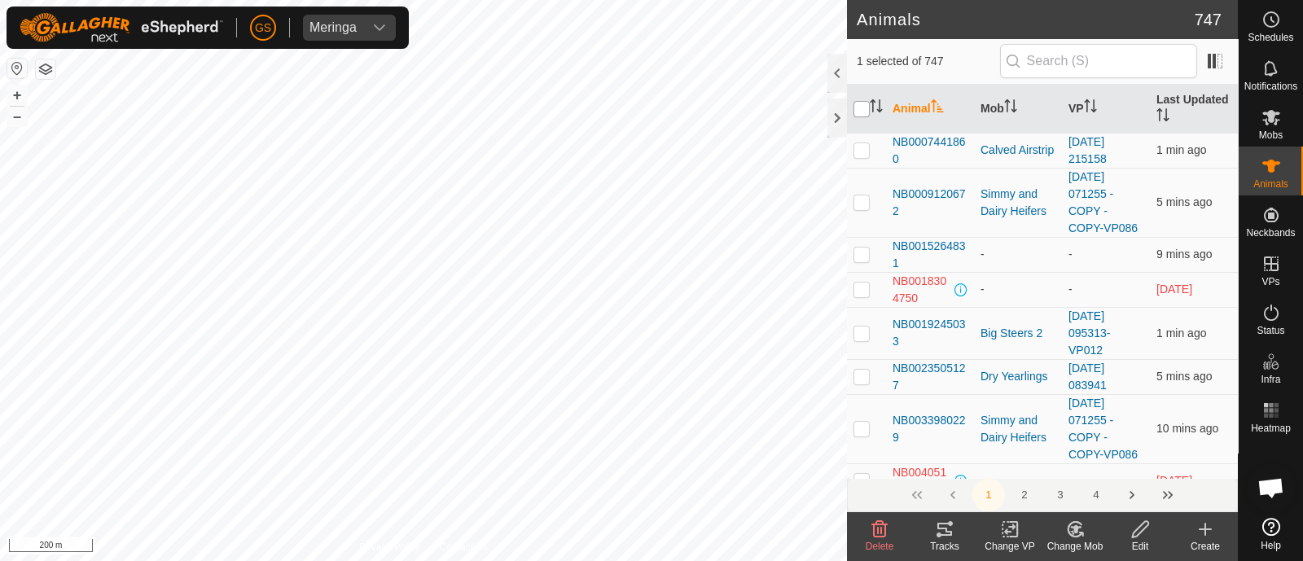
checkbox input "true"
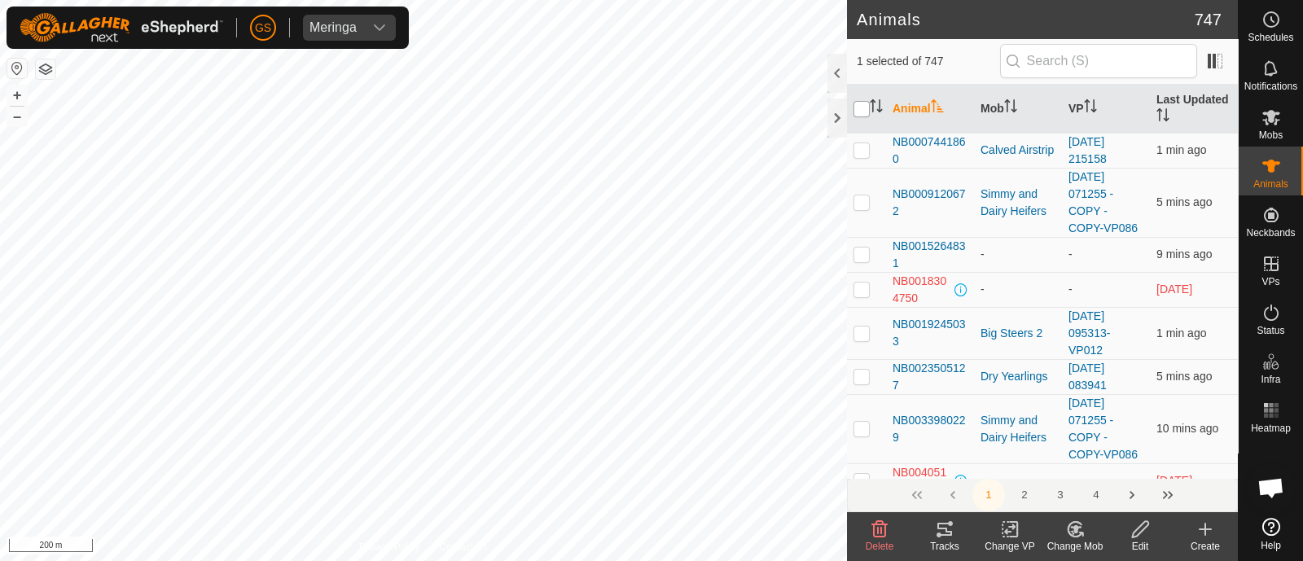
checkbox input "true"
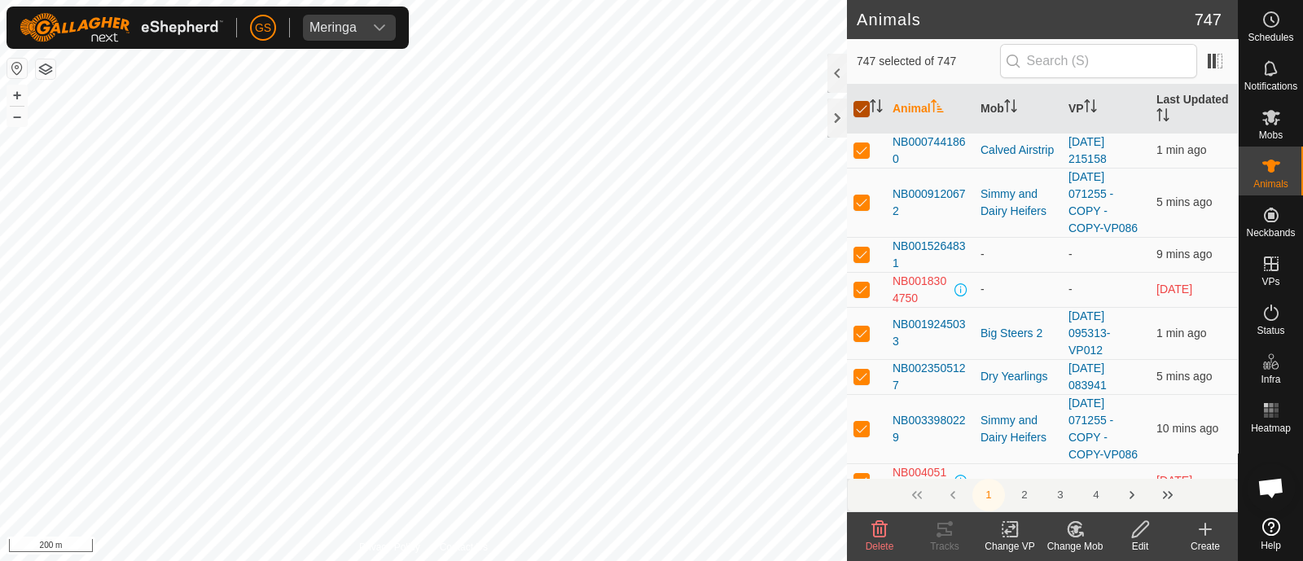
click at [859, 109] on input "checkbox" at bounding box center [861, 109] width 16 height 16
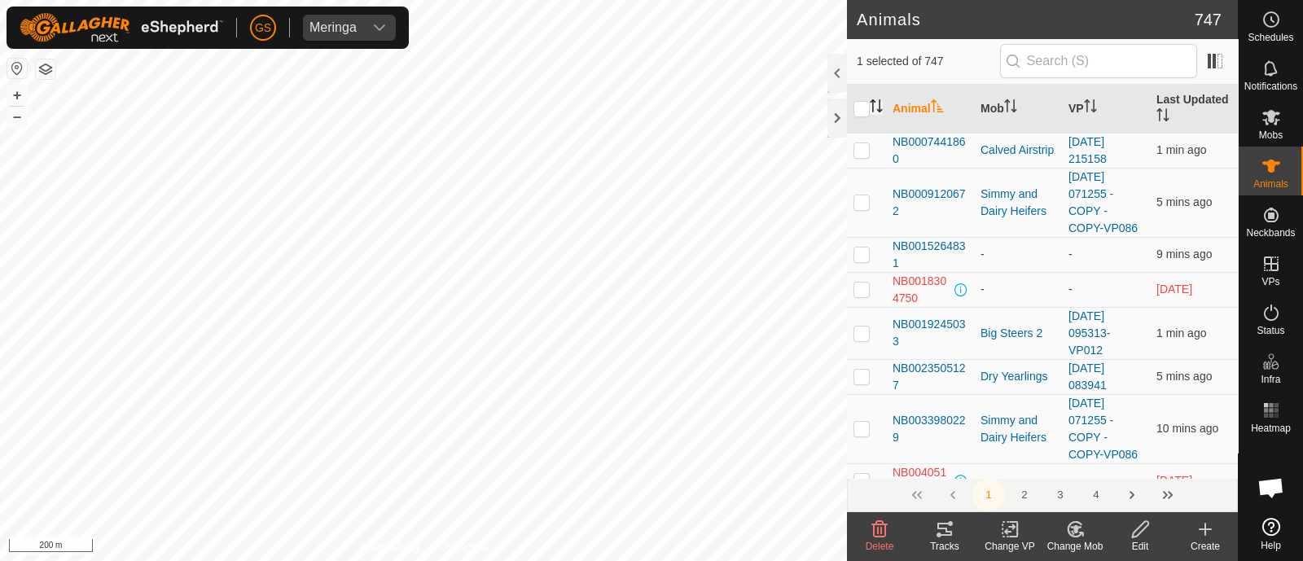
click at [879, 112] on p-sorticon "Activate to sort" at bounding box center [876, 108] width 13 height 13
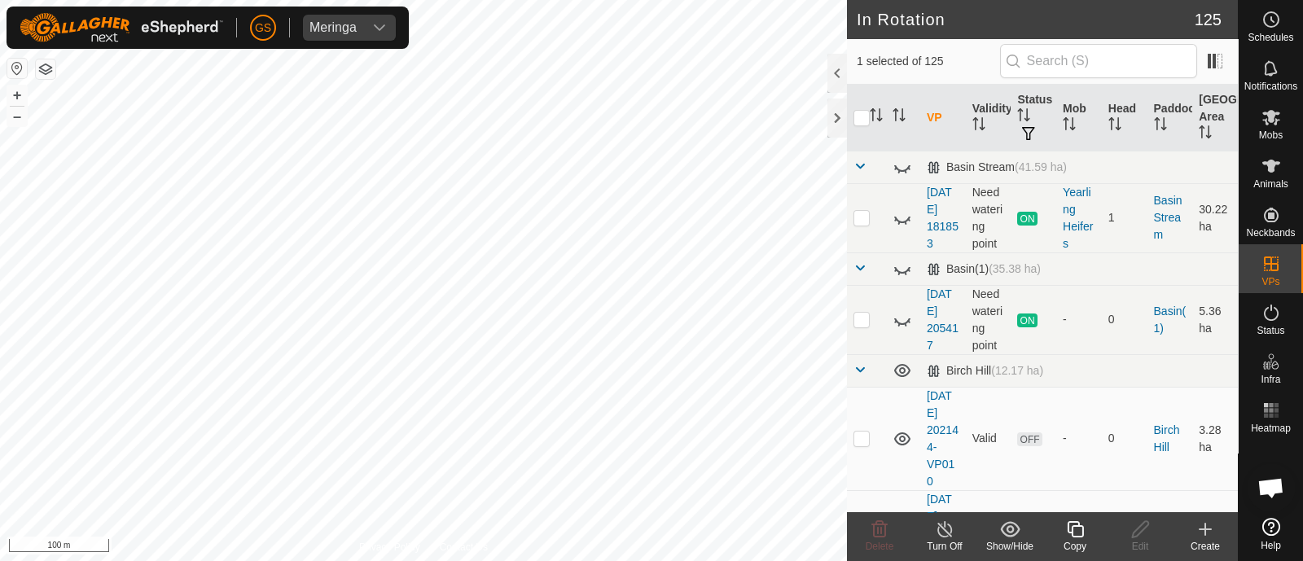
click at [1077, 535] on icon at bounding box center [1075, 529] width 20 height 20
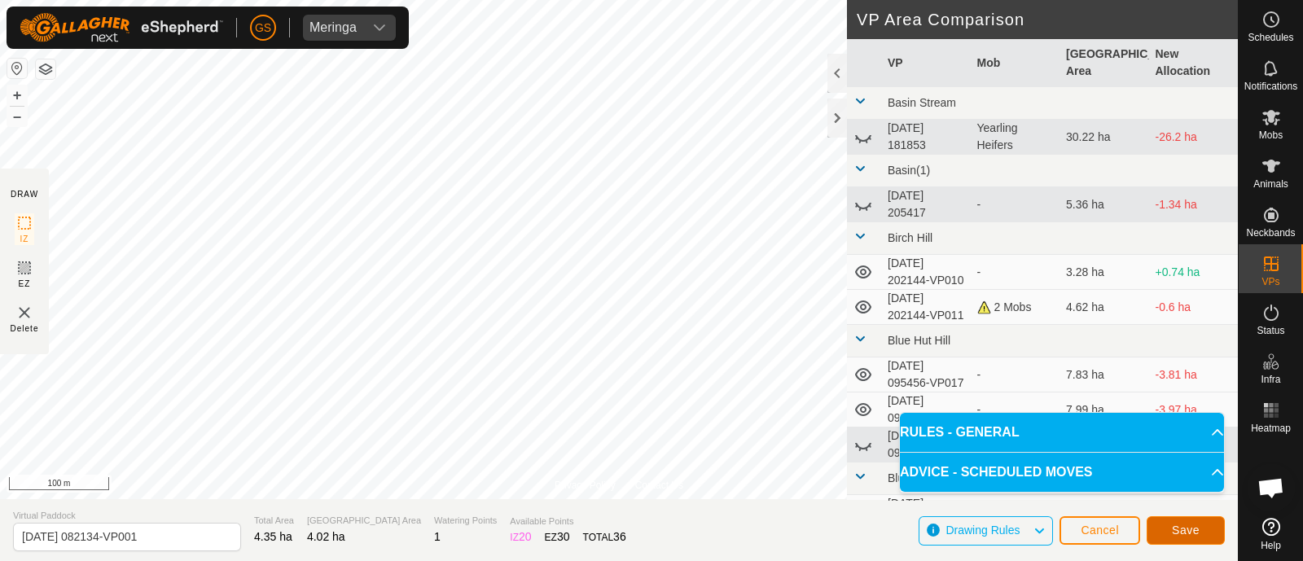
click at [1185, 538] on button "Save" at bounding box center [1185, 530] width 78 height 28
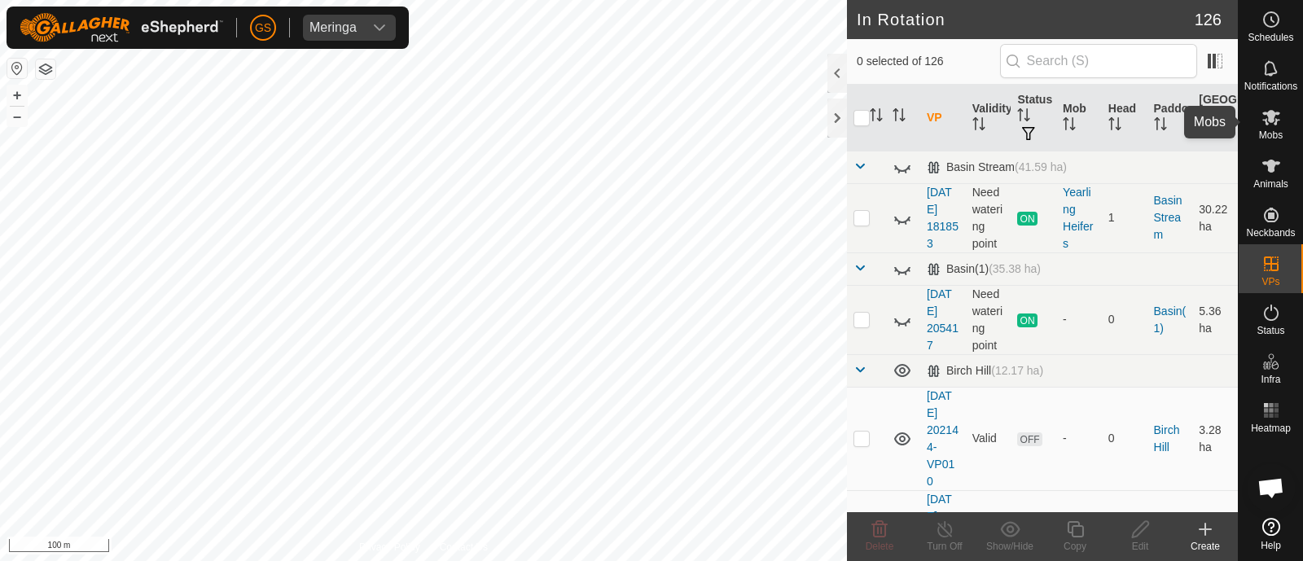
click at [1261, 126] on icon at bounding box center [1271, 117] width 20 height 20
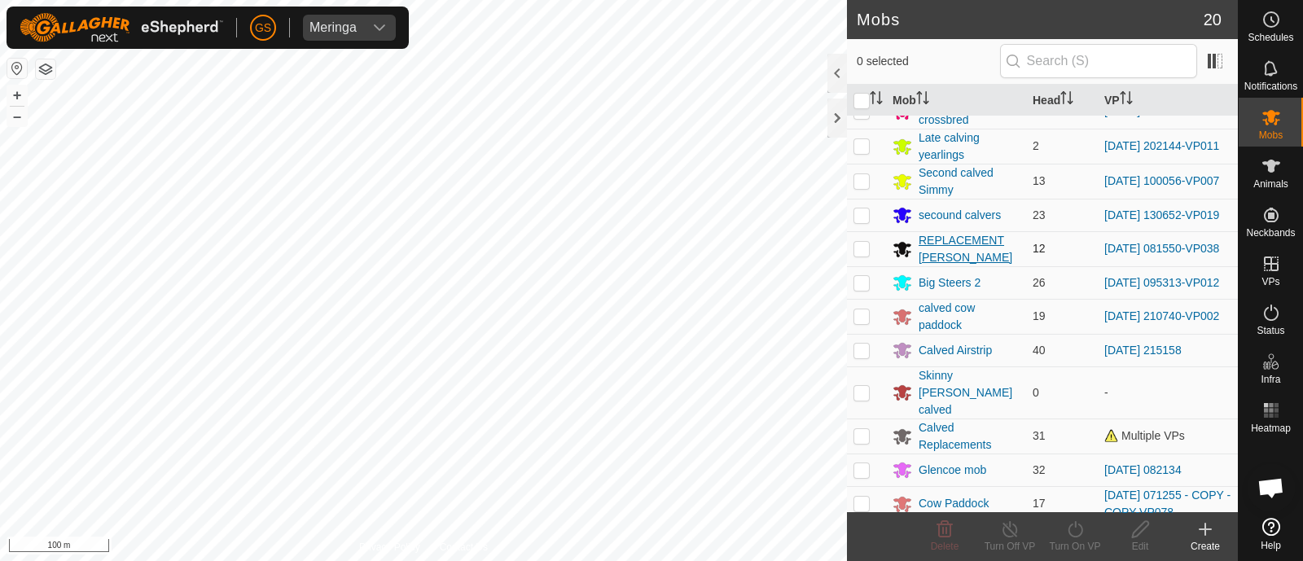
scroll to position [203, 0]
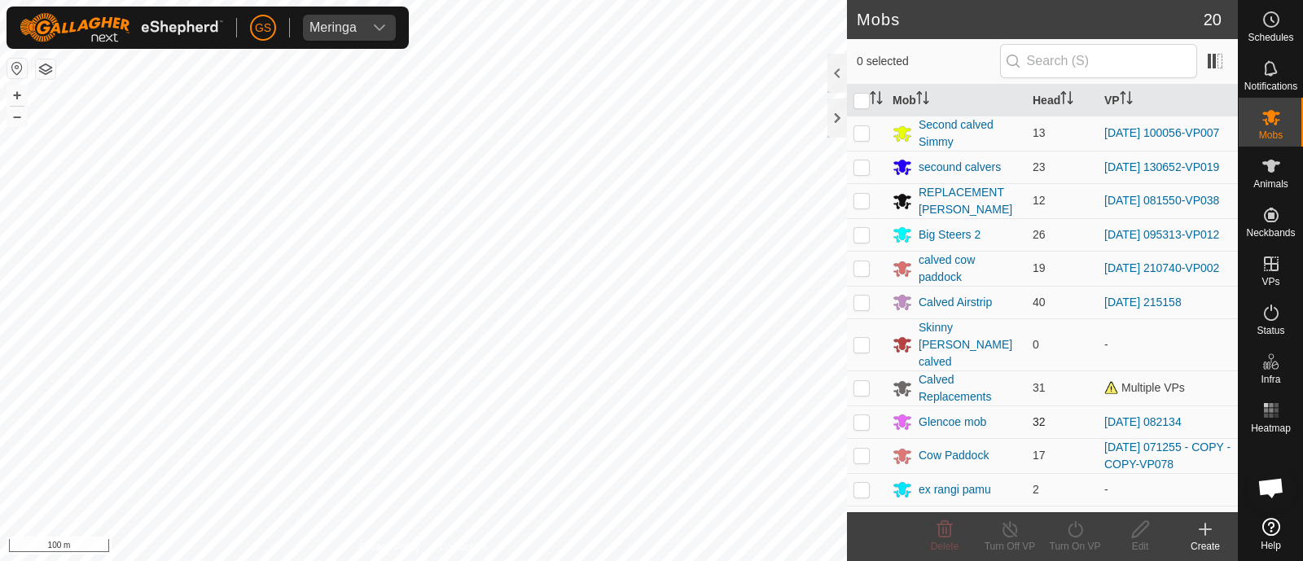
click at [862, 415] on p-checkbox at bounding box center [861, 421] width 16 height 13
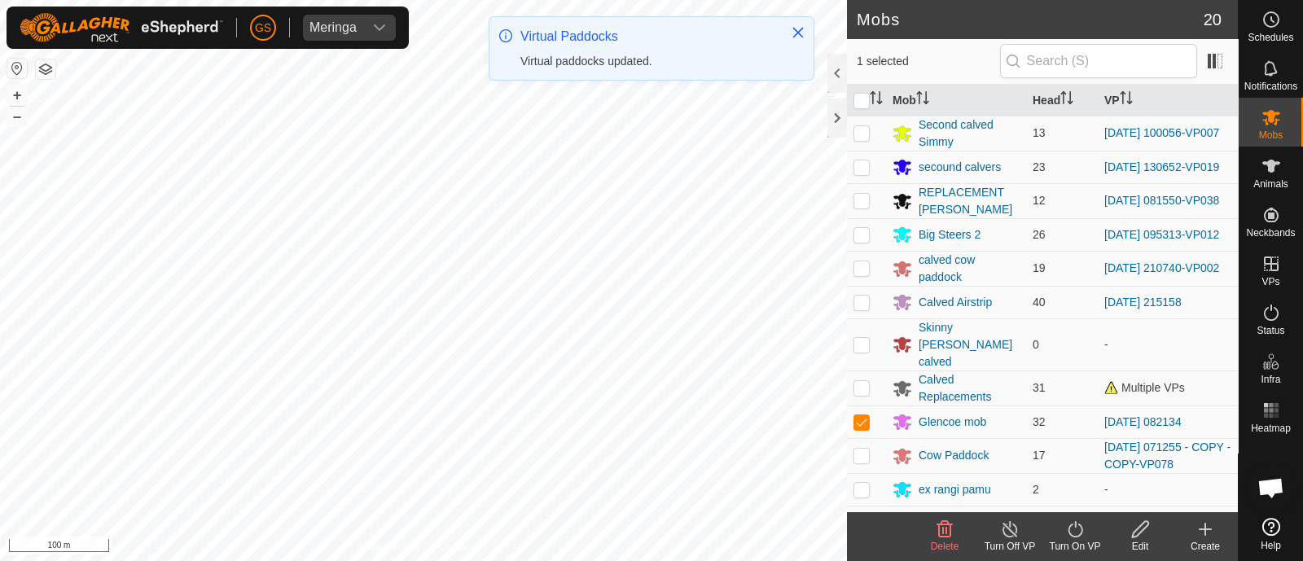
click at [1081, 528] on icon at bounding box center [1075, 529] width 20 height 20
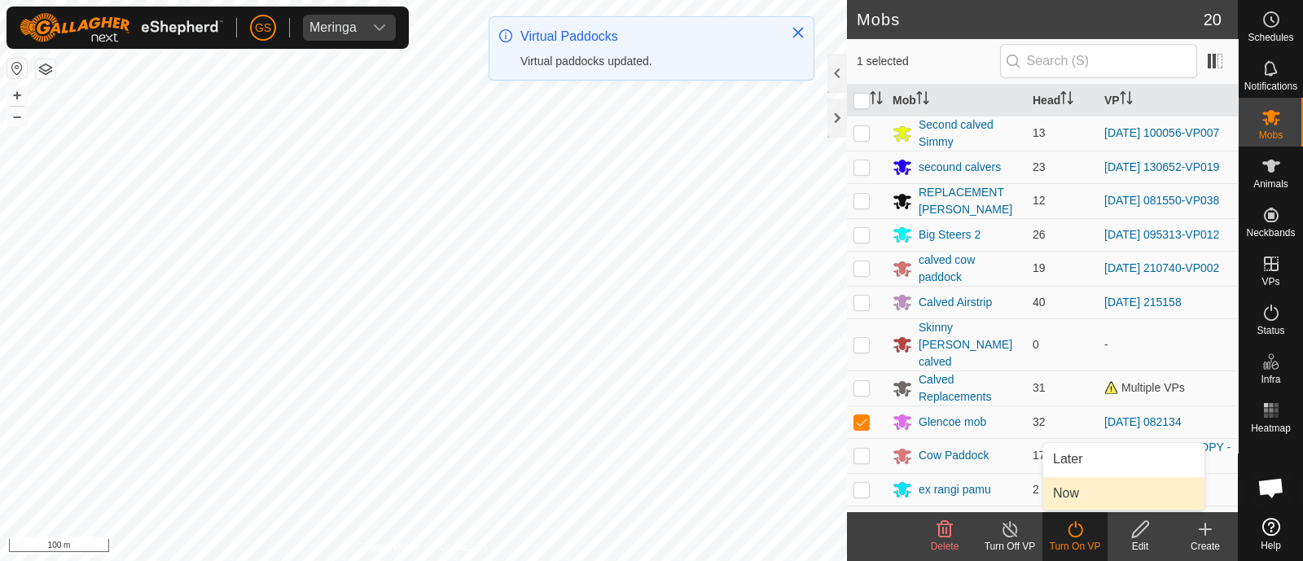
click at [1075, 498] on link "Now" at bounding box center [1123, 493] width 161 height 33
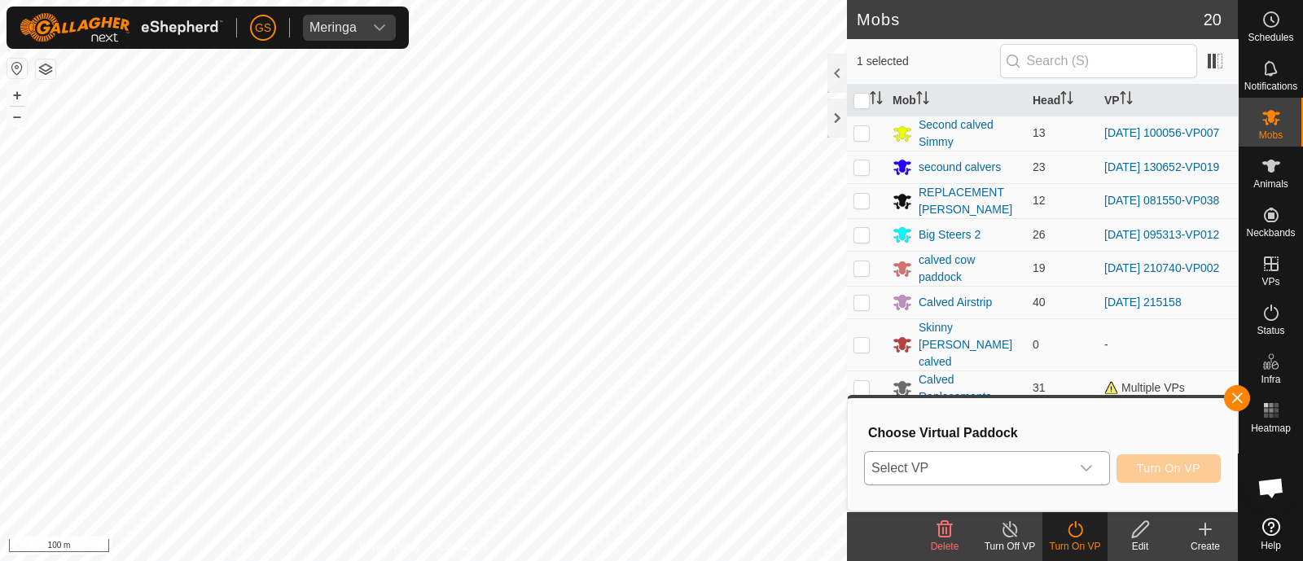
click at [1087, 470] on icon "dropdown trigger" at bounding box center [1085, 468] width 11 height 7
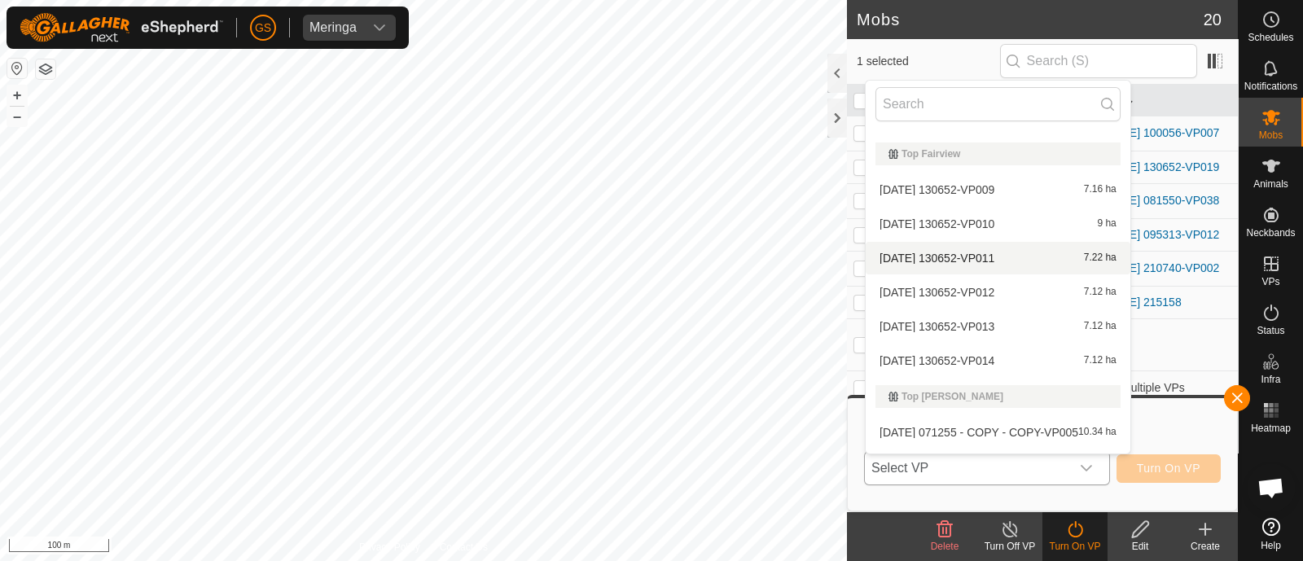
scroll to position [5289, 0]
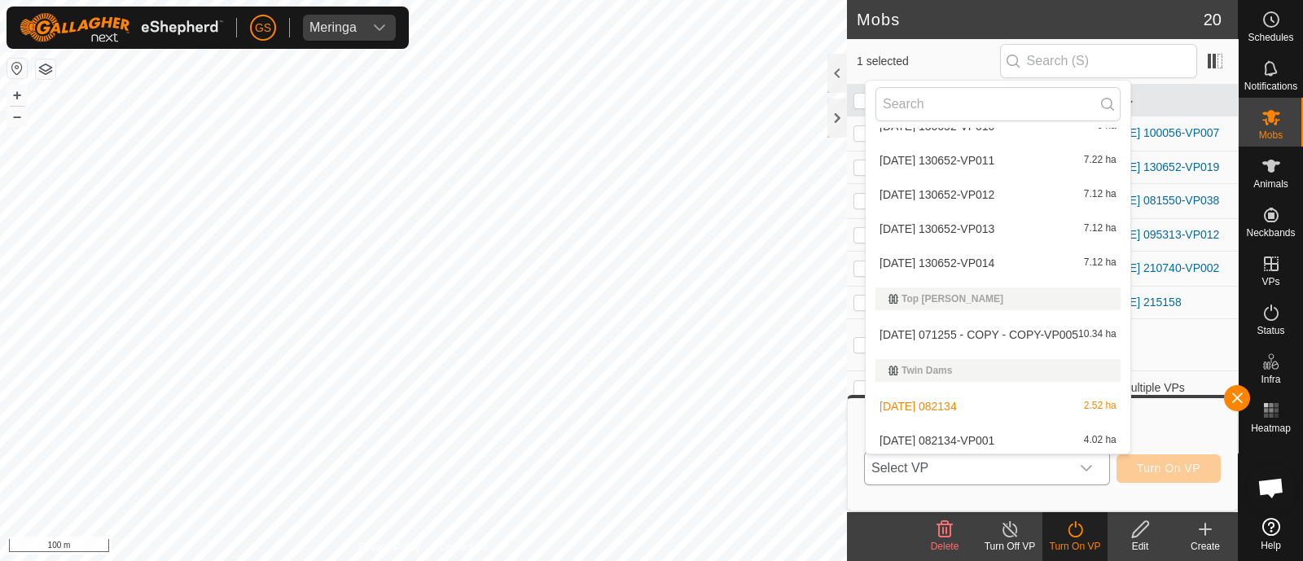
click at [966, 435] on span "[DATE] 082134-VP001" at bounding box center [936, 440] width 115 height 11
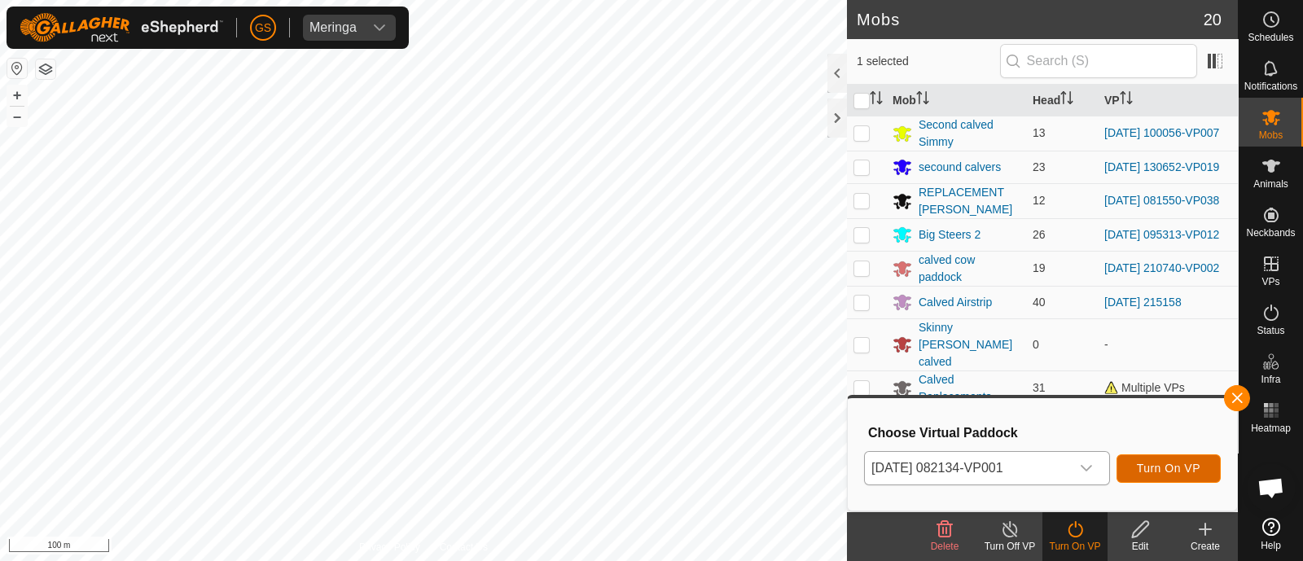
click at [1155, 475] on button "Turn On VP" at bounding box center [1168, 468] width 104 height 28
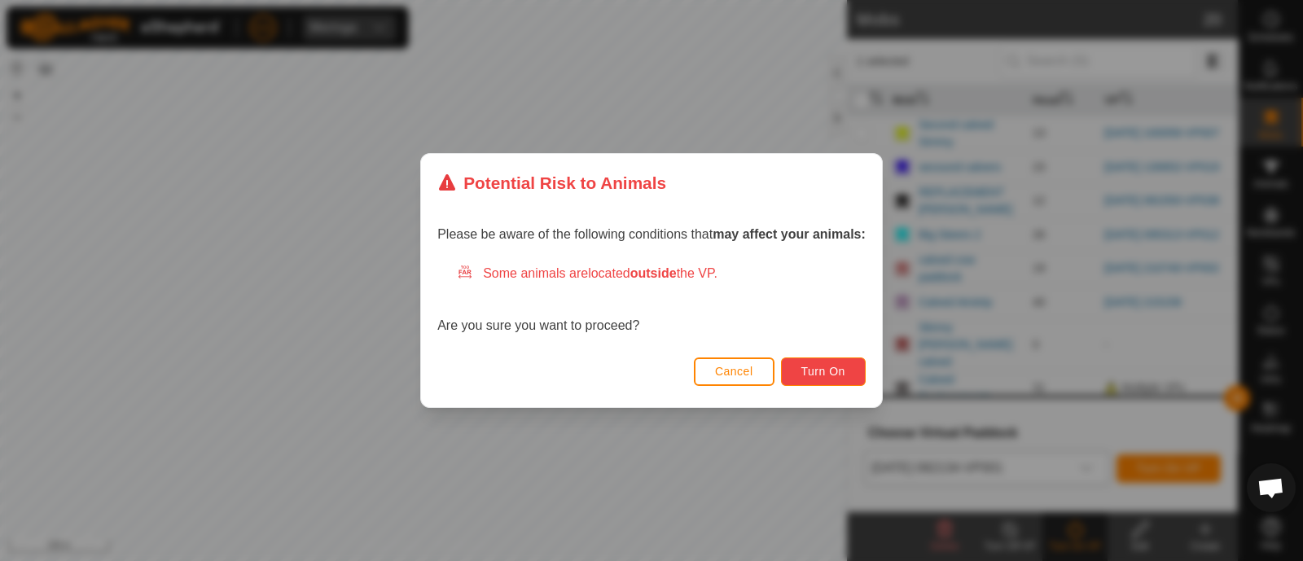
click at [843, 376] on span "Turn On" at bounding box center [823, 371] width 44 height 13
